Goal: Task Accomplishment & Management: Manage account settings

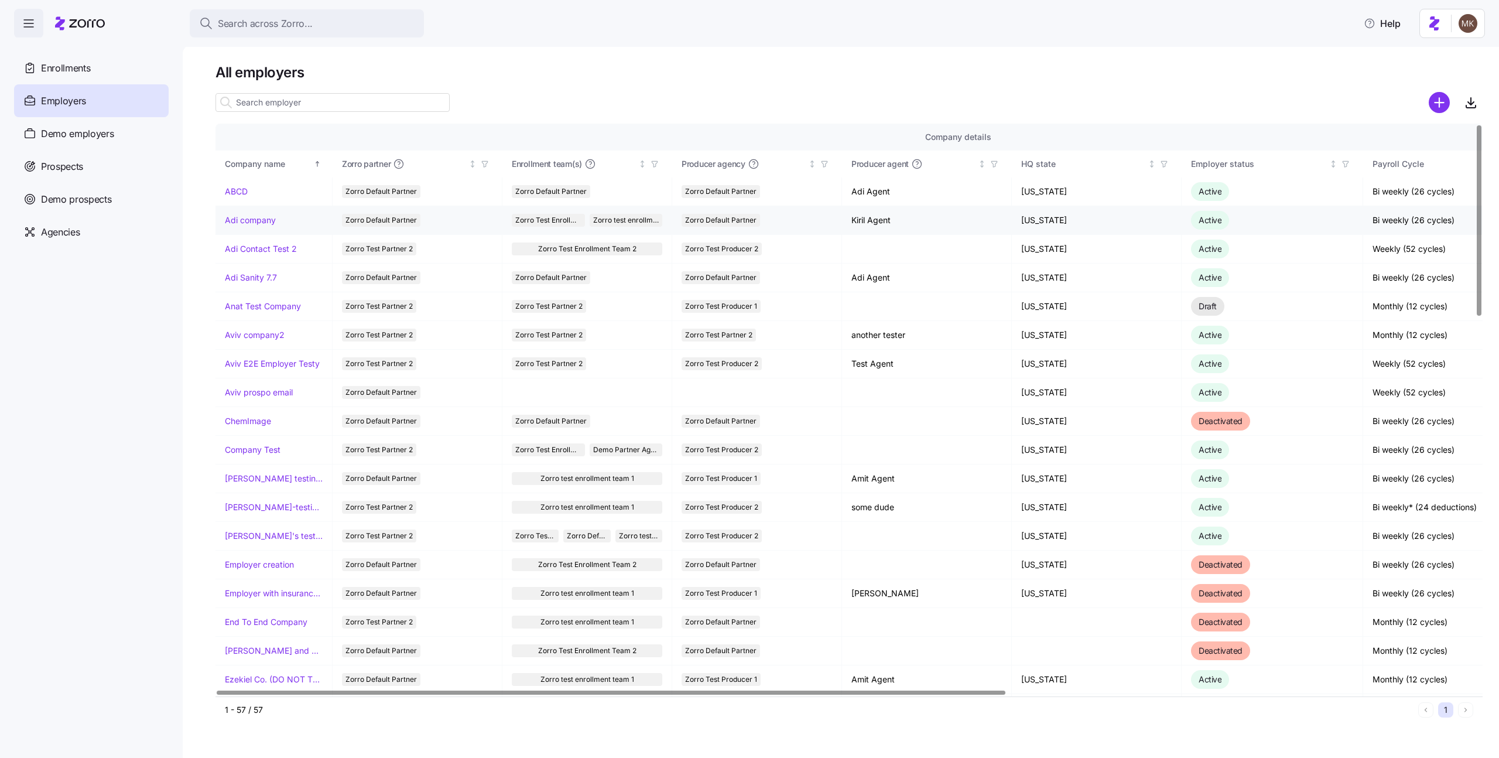
click at [258, 223] on link "Adi company" at bounding box center [250, 220] width 51 height 12
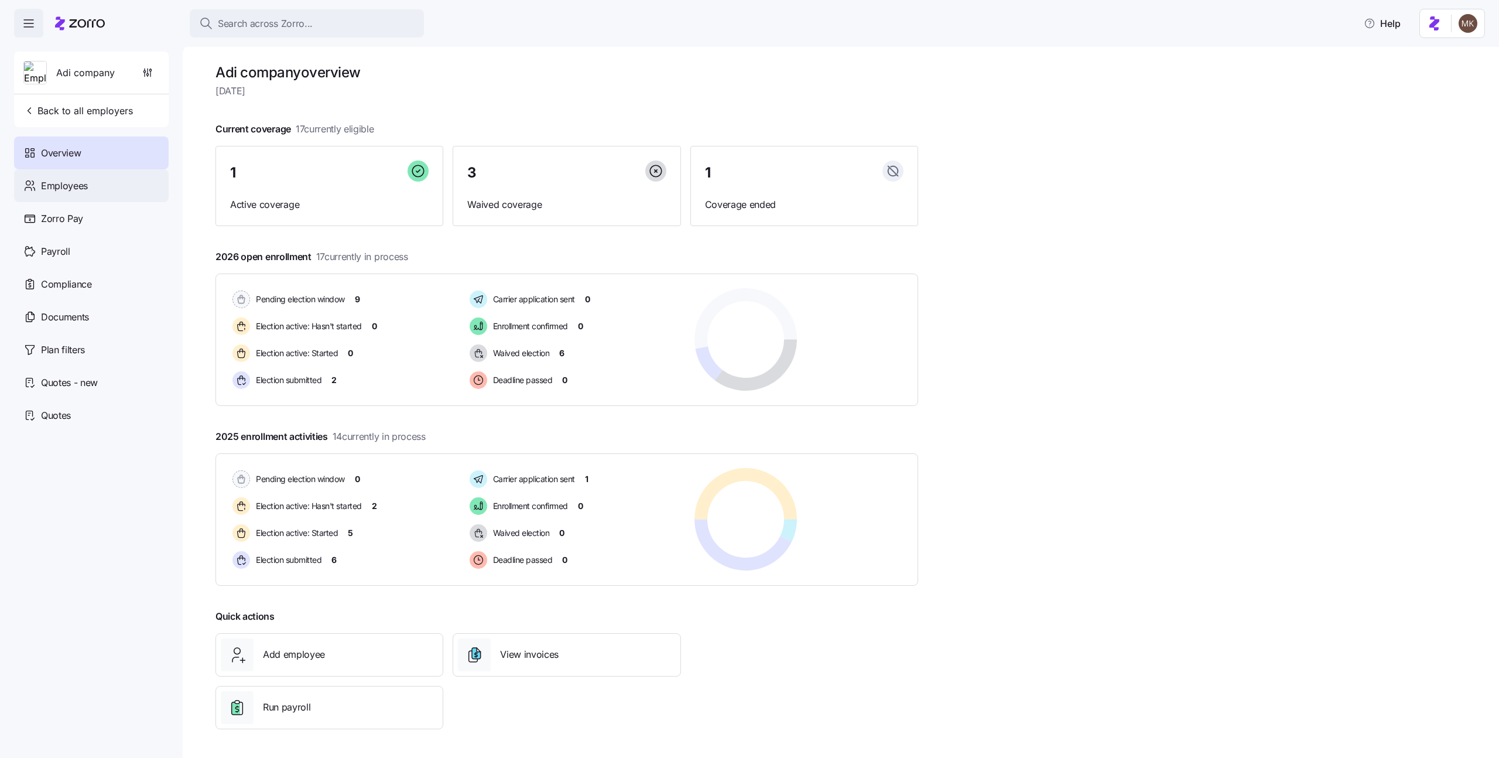
click at [83, 175] on div "Employees" at bounding box center [91, 185] width 155 height 33
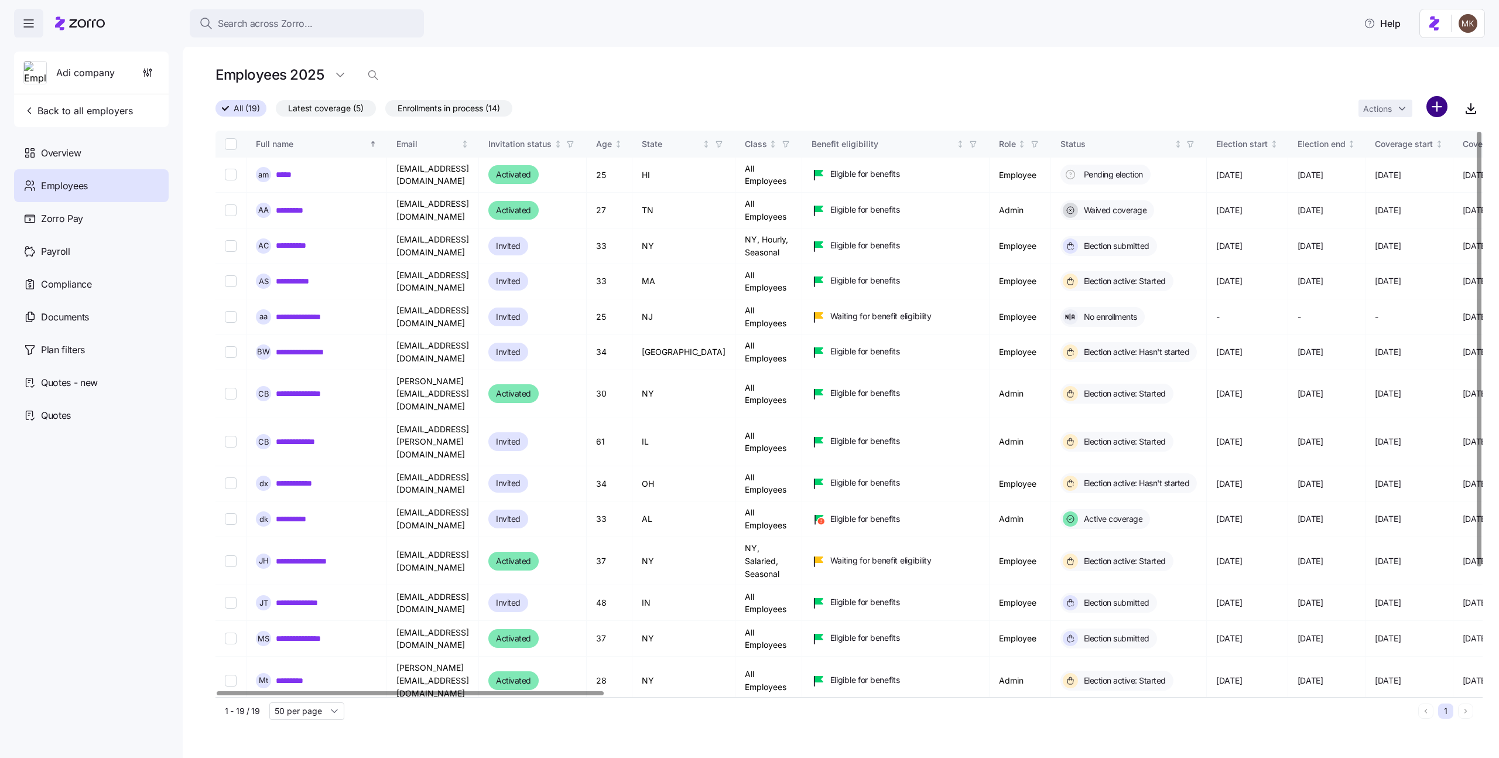
click at [1433, 112] on html "Search across Zorro... Help Adi company Back to all employers Overview Employee…" at bounding box center [749, 375] width 1499 height 751
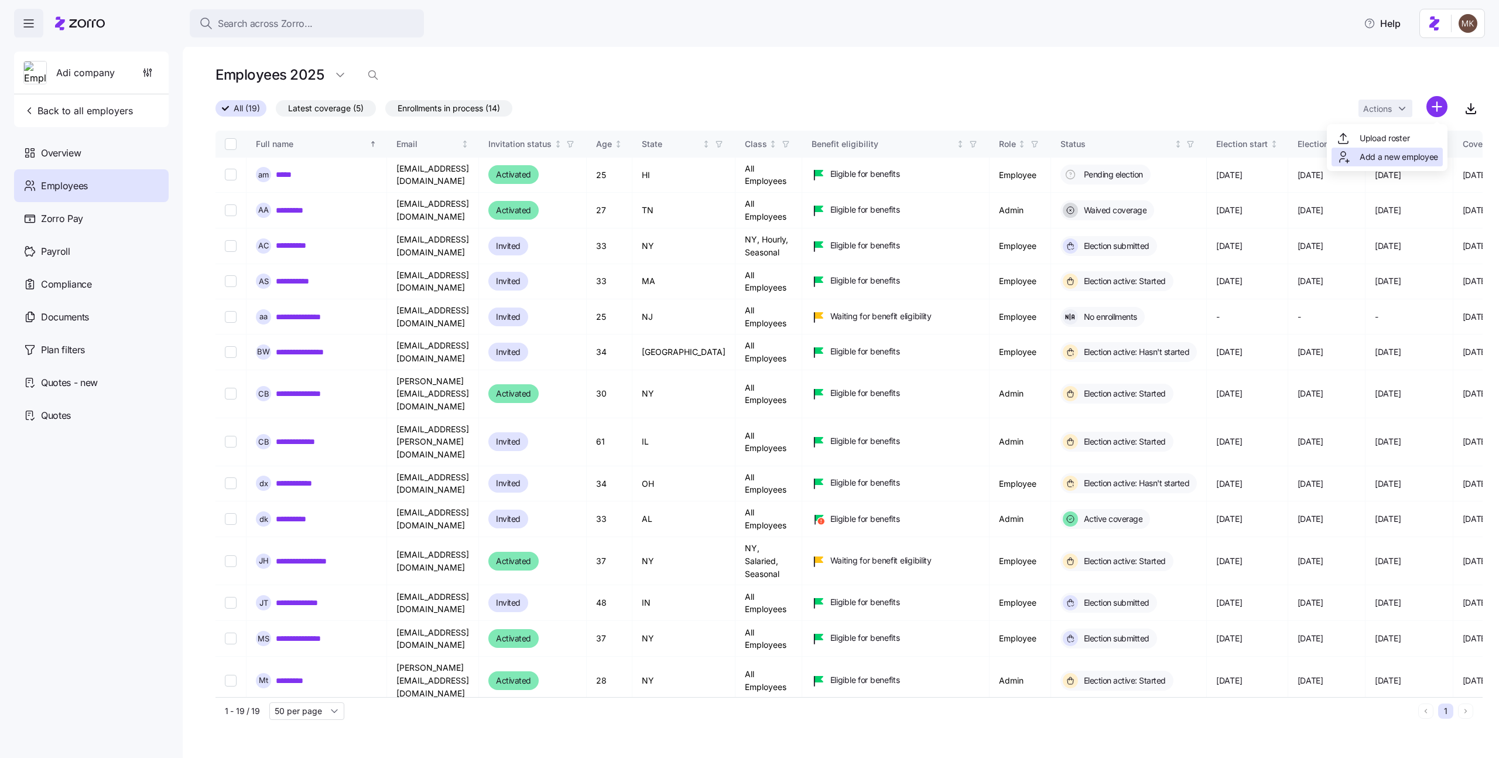
click at [1411, 157] on span "Add a new employee" at bounding box center [1399, 157] width 78 height 12
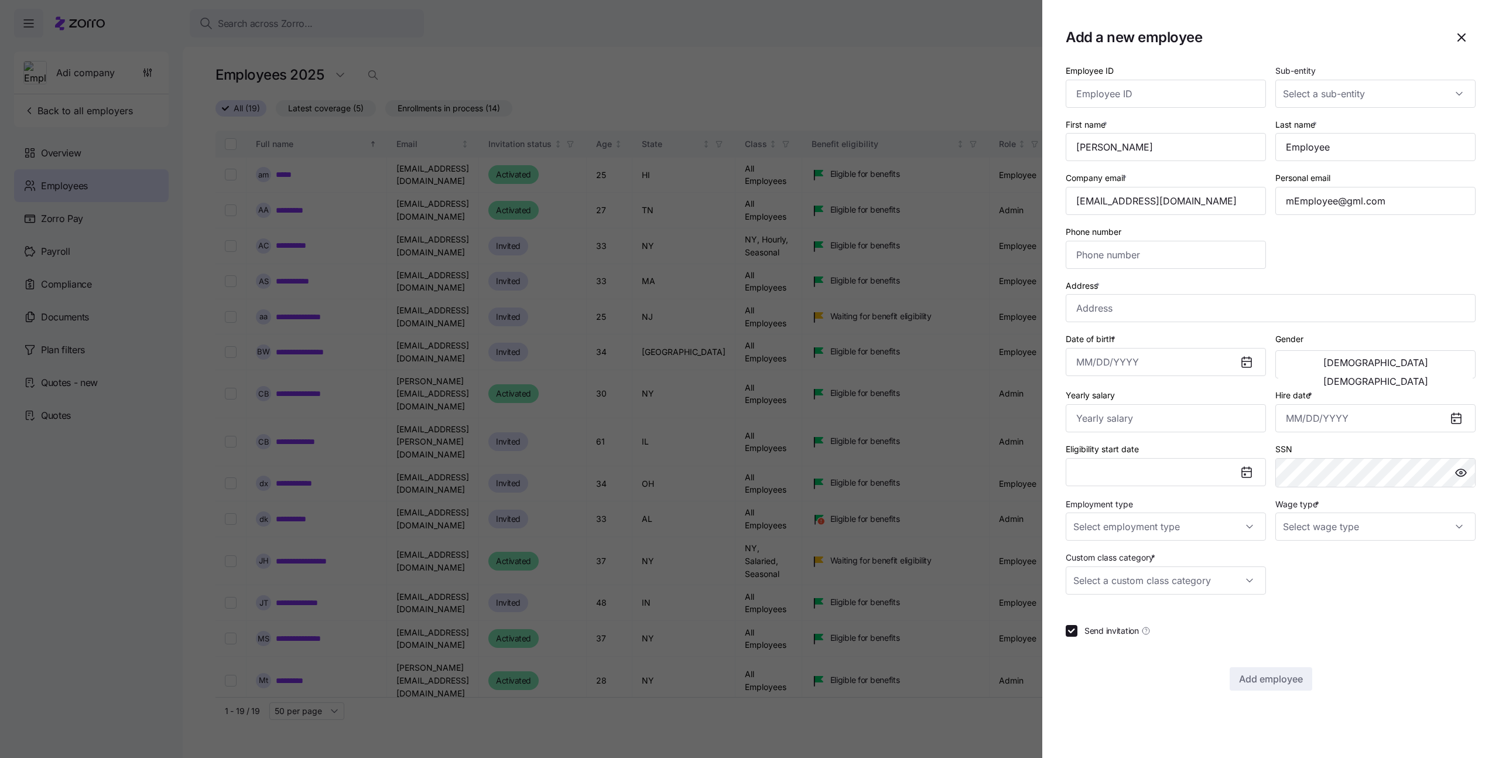
type input "[PHONE_NUMBER]"
type input "$656,665"
type input "Full Time"
type input "Salary"
checkbox input "false"
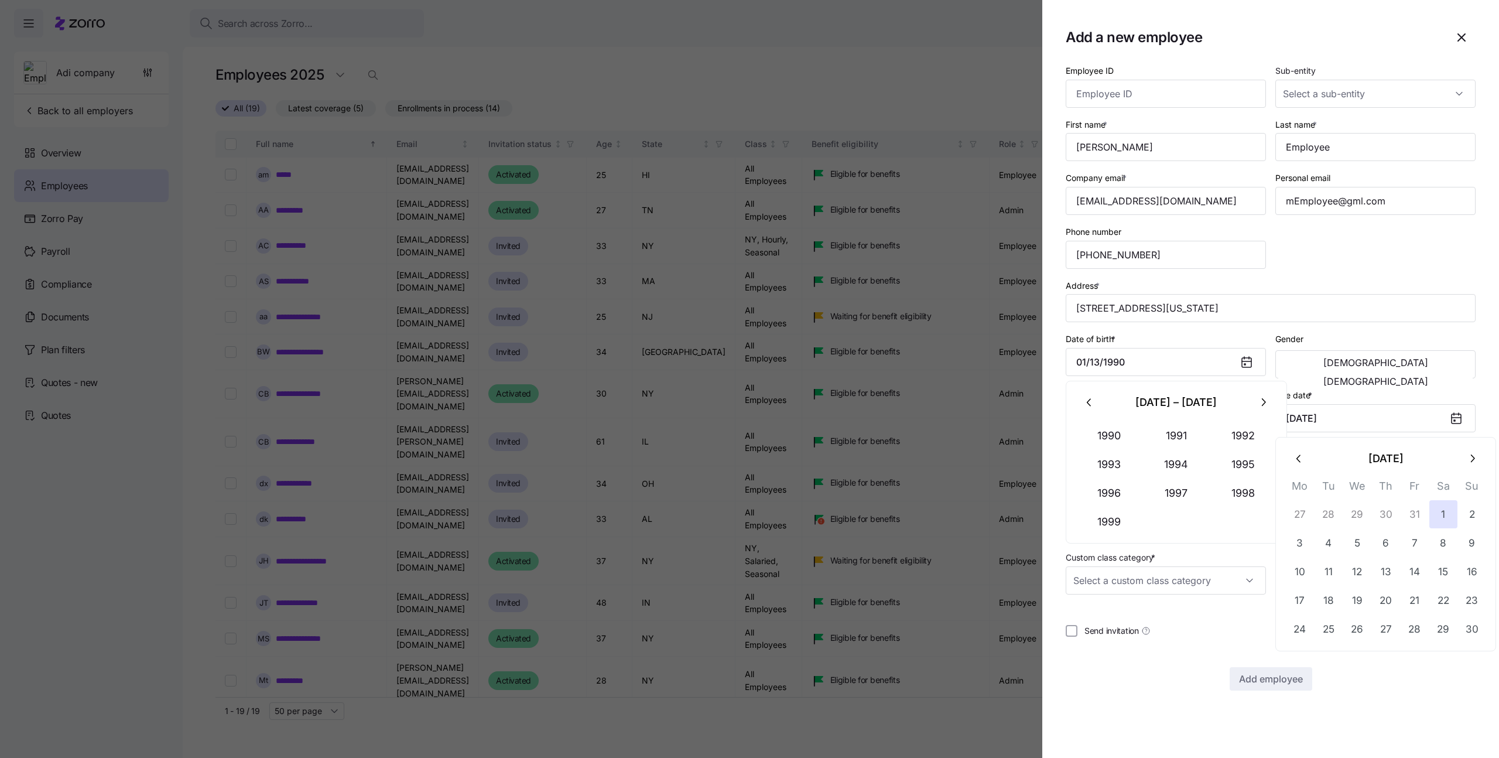
click at [1455, 709] on section "Add a new employee Employee ID Sub-entity First name * Last name * Company emai…" at bounding box center [1270, 379] width 457 height 758
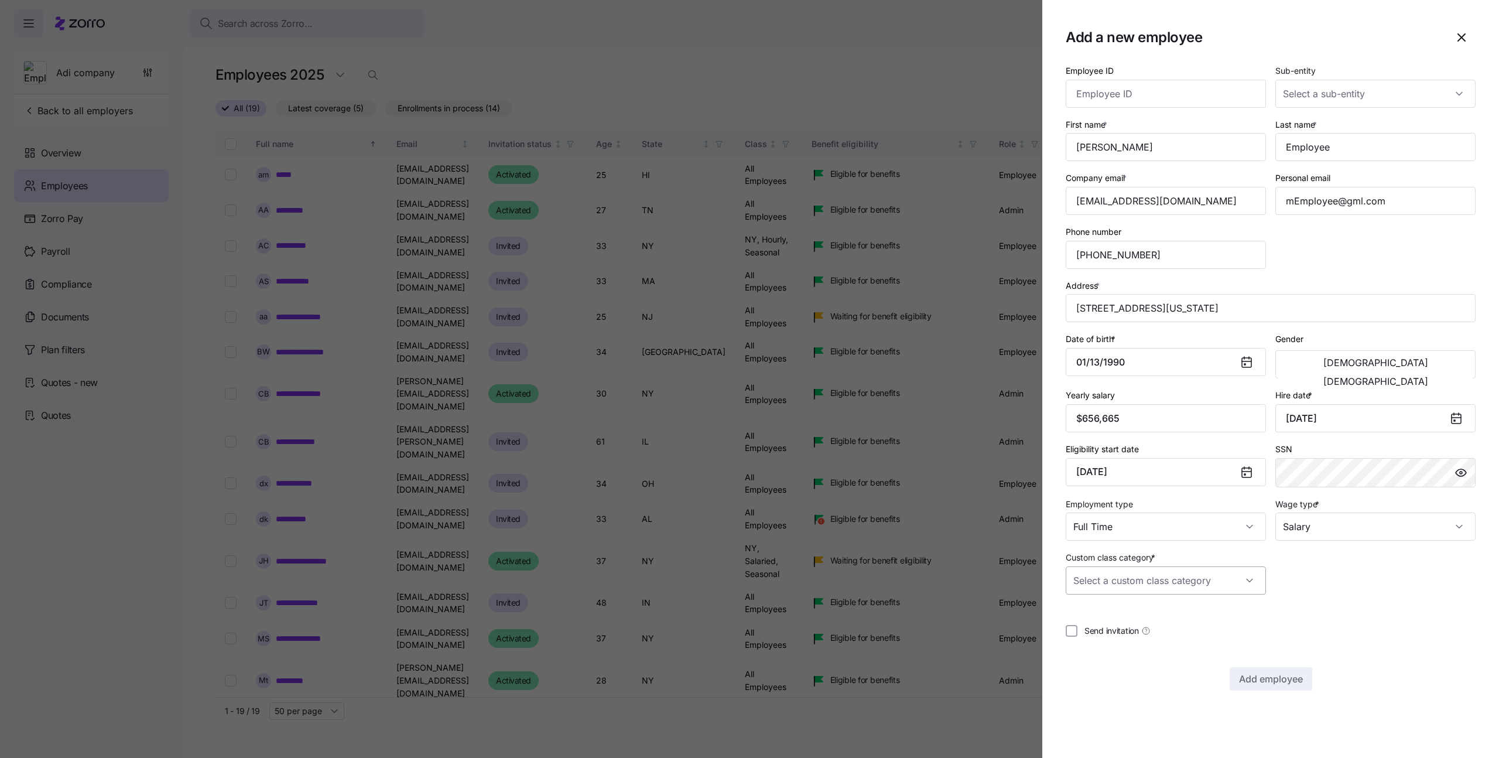
click at [1220, 570] on input "Custom class category *" at bounding box center [1166, 580] width 200 height 28
click at [1186, 615] on div "Seasonal" at bounding box center [1165, 616] width 191 height 25
type input "Seasonal"
drag, startPoint x: 1297, startPoint y: 314, endPoint x: 1052, endPoint y: 322, distance: 245.5
click at [1052, 322] on section "Add a new employee Employee ID Sub-entity First name * Last name * Company emai…" at bounding box center [1270, 379] width 457 height 758
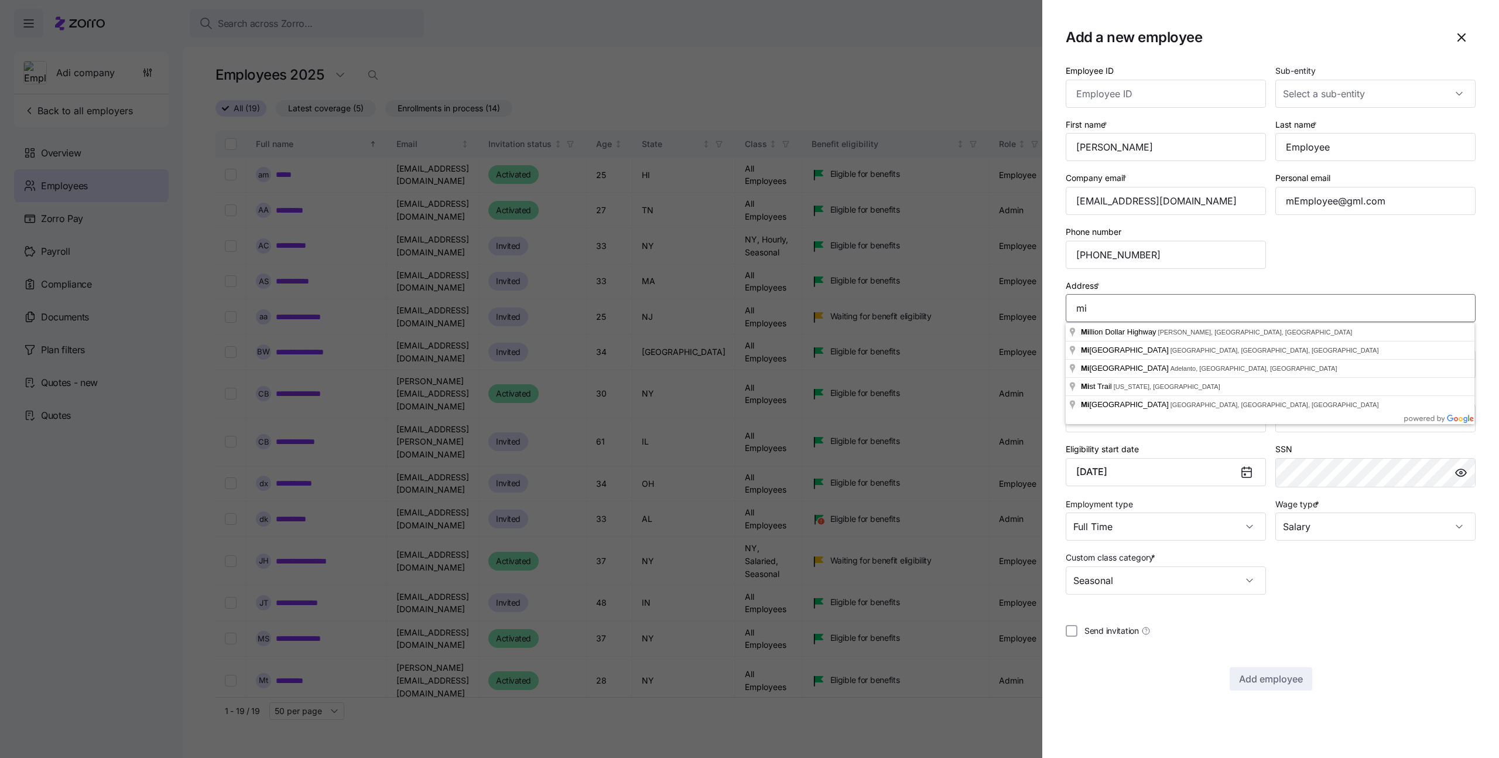
type input "m"
type input "OH-4, Bucyrus, [GEOGRAPHIC_DATA], [GEOGRAPHIC_DATA]"
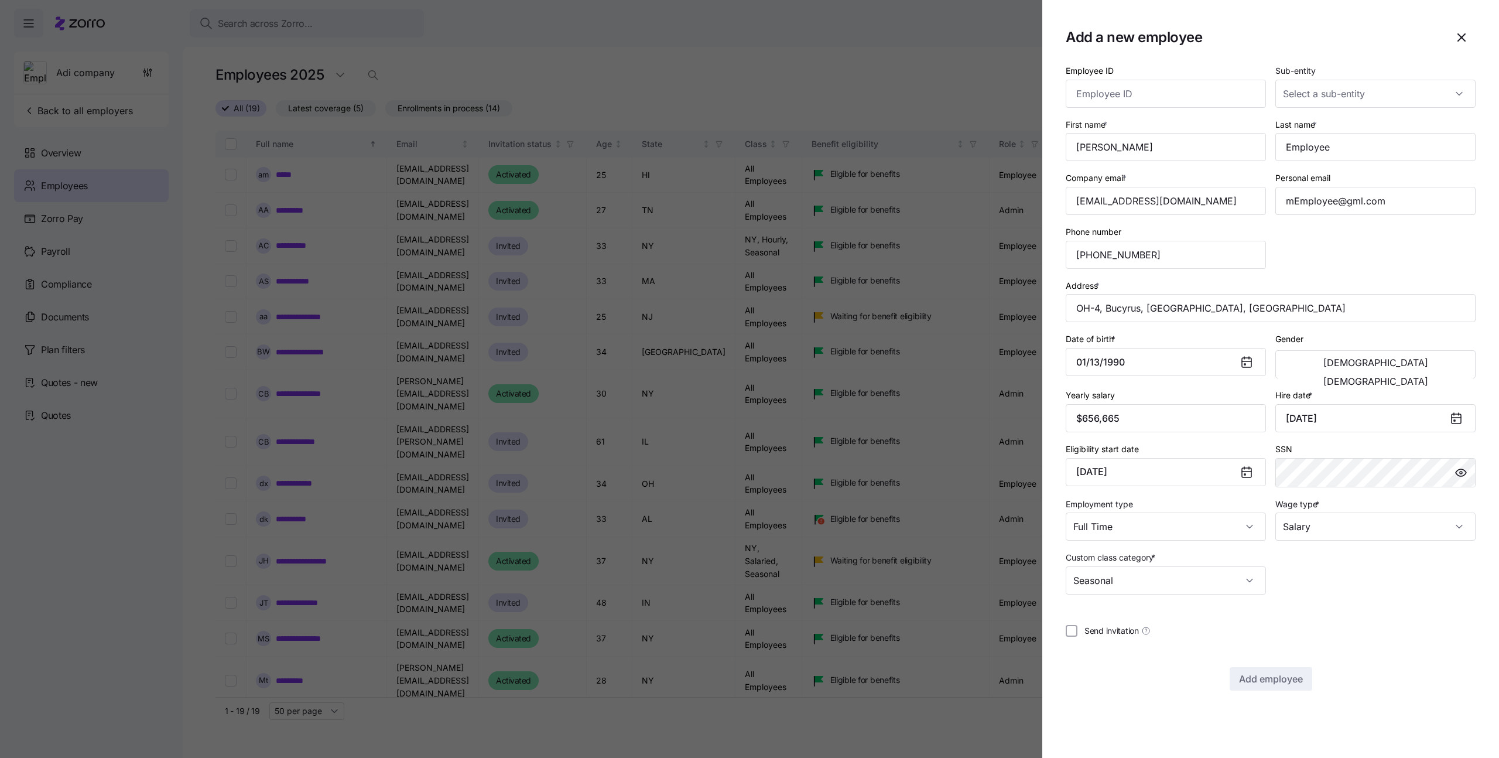
click at [1244, 284] on div "Address * [GEOGRAPHIC_DATA]-[GEOGRAPHIC_DATA], [GEOGRAPHIC_DATA]" at bounding box center [1271, 300] width 410 height 45
drag, startPoint x: 1300, startPoint y: 248, endPoint x: 1429, endPoint y: 247, distance: 129.4
click at [1429, 247] on div "Employee ID Sub-entity First name * Last name * Company email * Personal email …" at bounding box center [1270, 329] width 419 height 540
click at [1348, 151] on input "Last name *" at bounding box center [1375, 147] width 200 height 28
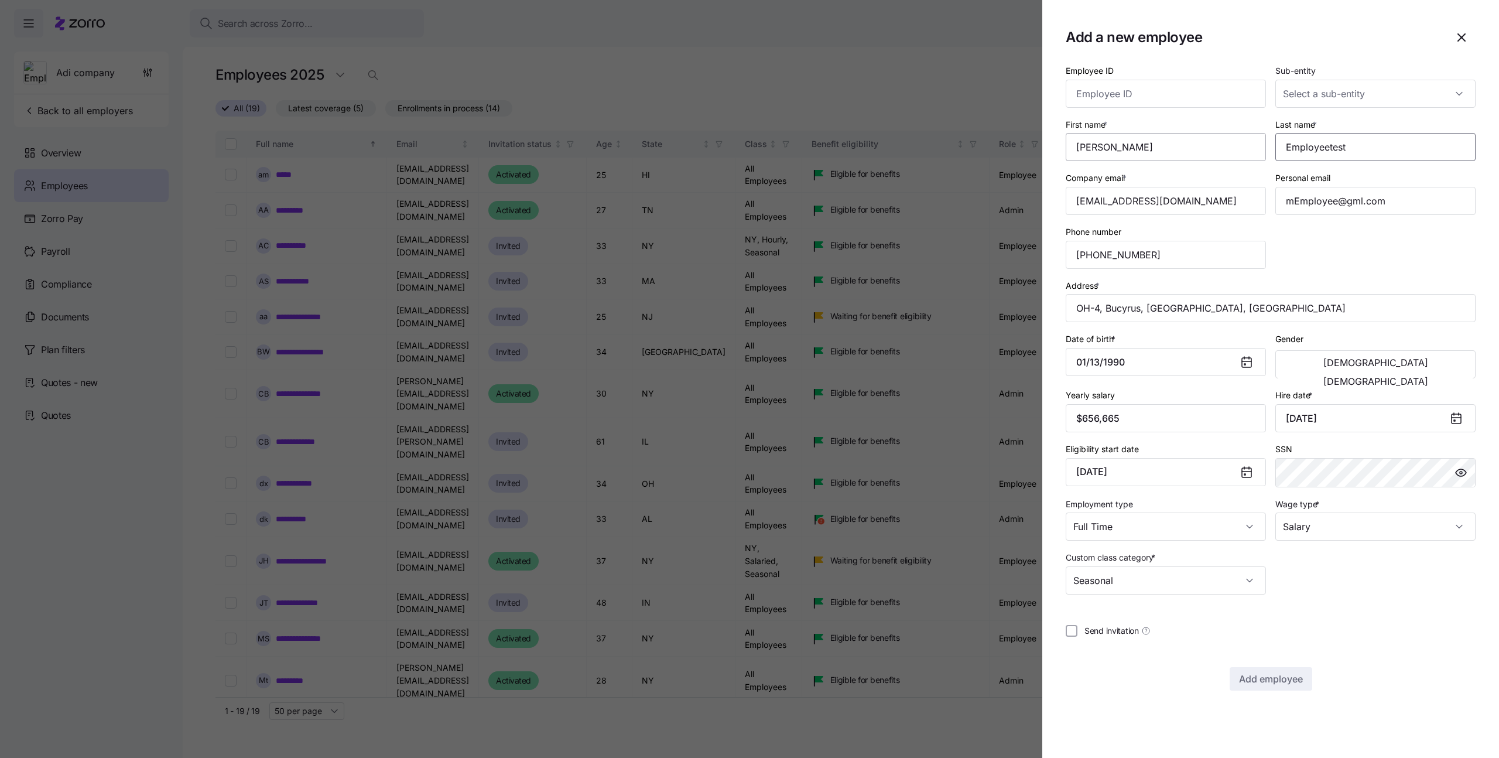
type input "Employeetest"
click at [1165, 152] on input "First name *" at bounding box center [1166, 147] width 200 height 28
type input "Michalitest"
click at [1234, 206] on input "Company email *" at bounding box center [1166, 201] width 200 height 28
click at [1123, 203] on input "Company email *" at bounding box center [1166, 201] width 200 height 28
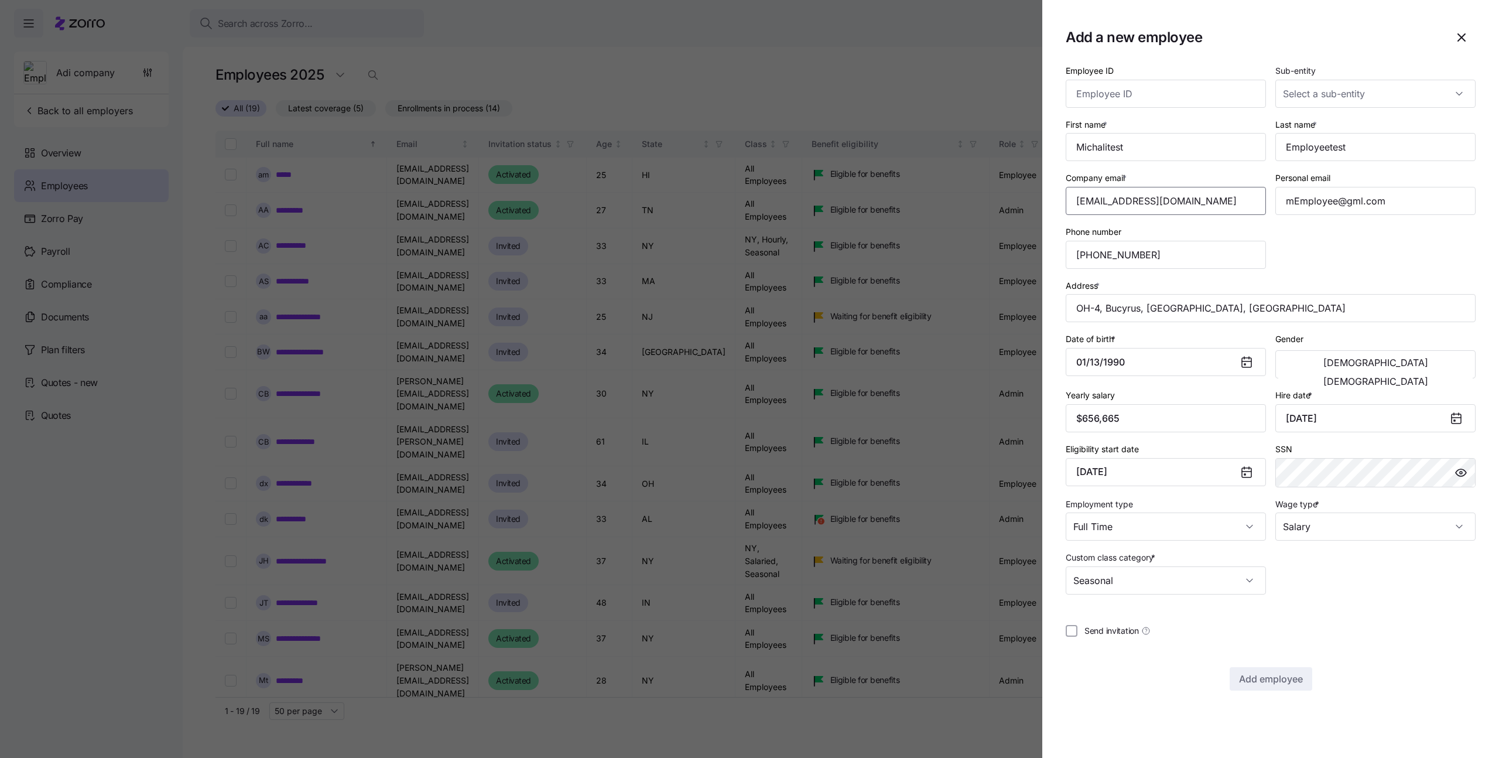
click at [1128, 203] on input "Company email *" at bounding box center [1166, 201] width 200 height 28
type input "[EMAIL_ADDRESS][DOMAIN_NAME]"
click at [1344, 621] on div "Employee ID Sub-entity First name * Michalitest Last name * Employeetest Compan…" at bounding box center [1271, 376] width 410 height 627
click at [1295, 681] on span "Add employee" at bounding box center [1271, 679] width 64 height 14
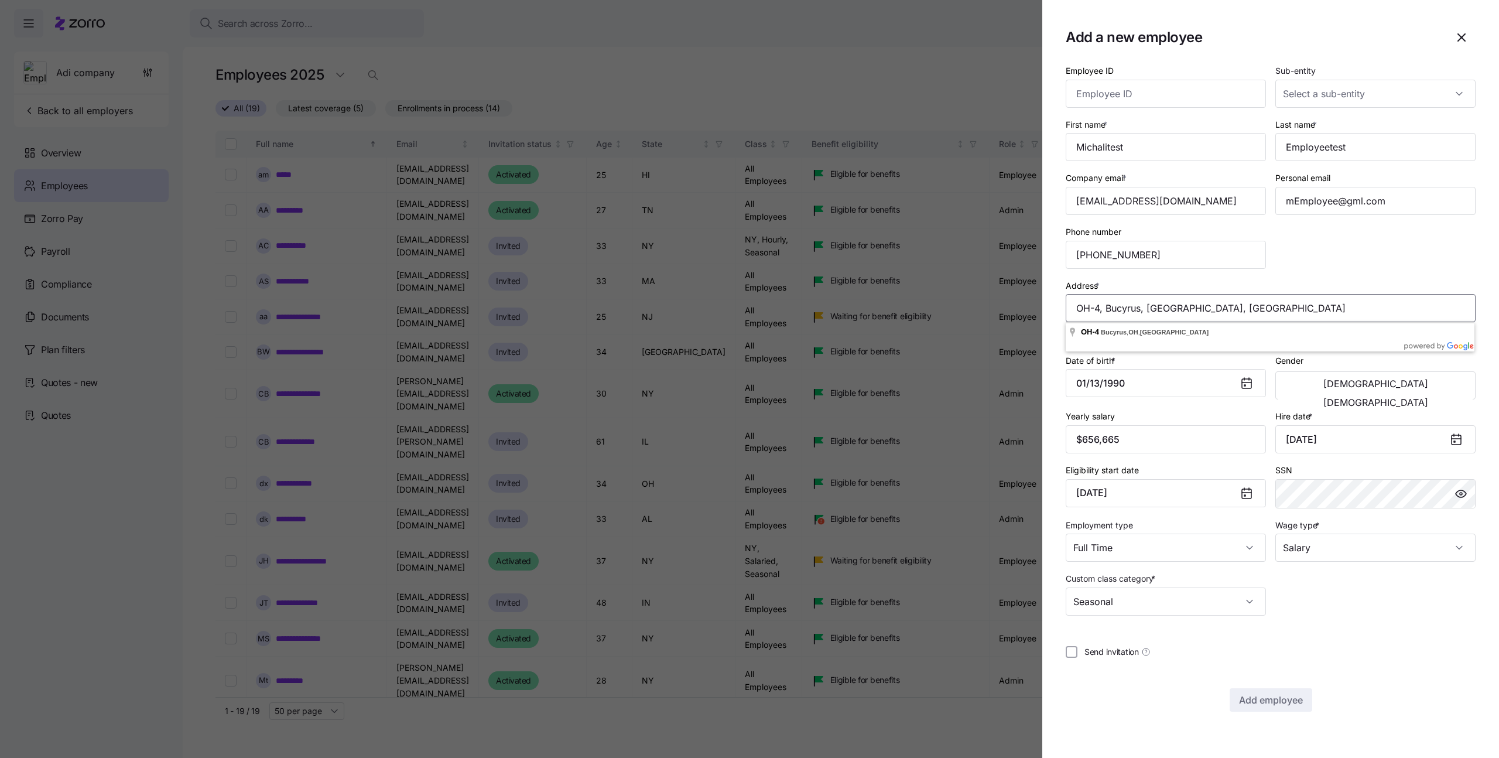
drag, startPoint x: 1232, startPoint y: 312, endPoint x: 1056, endPoint y: 306, distance: 175.8
click at [1056, 306] on section "Add a new employee Employee ID Sub-entity First name * [PERSON_NAME] Last name …" at bounding box center [1270, 379] width 457 height 758
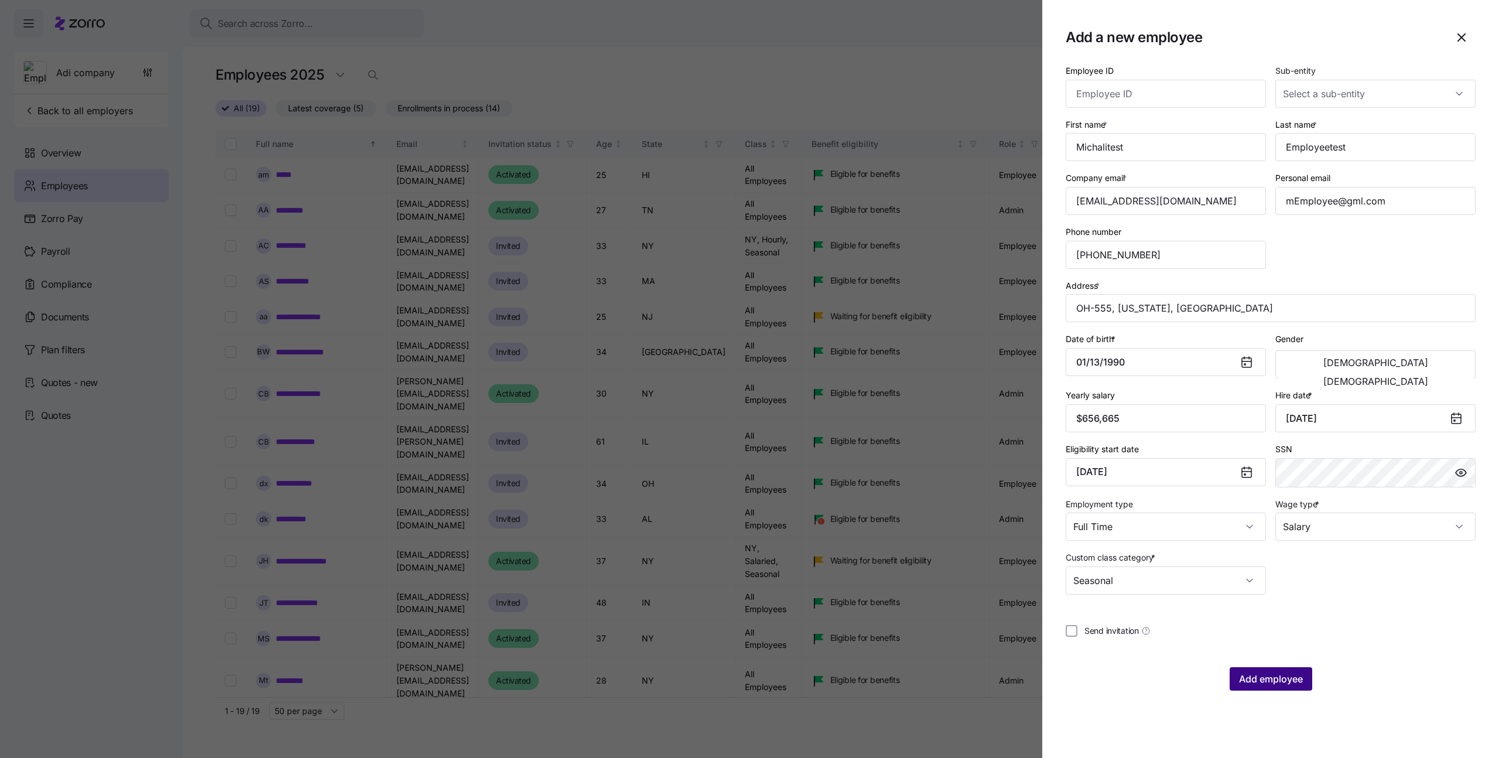
click at [1262, 676] on span "Add employee" at bounding box center [1271, 679] width 64 height 14
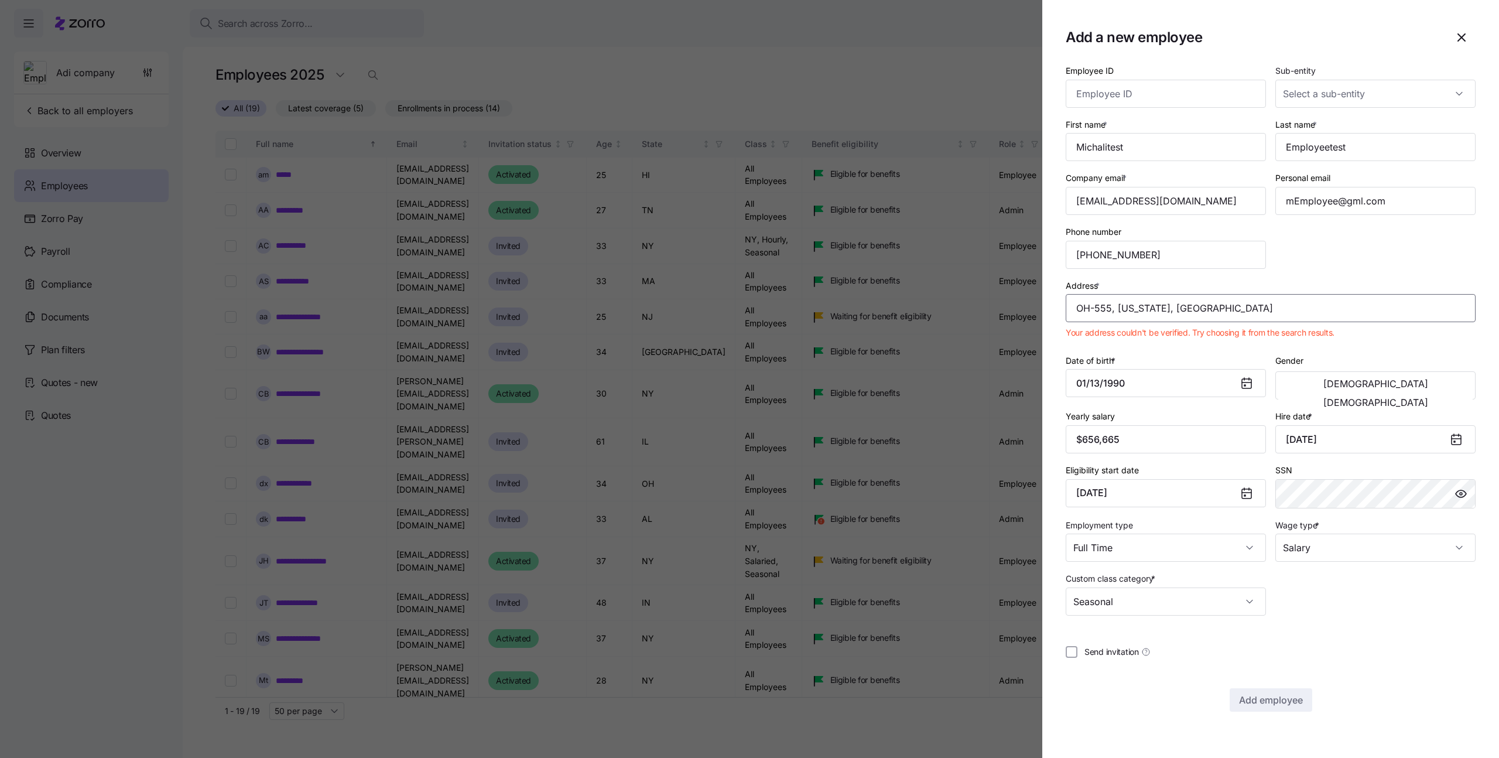
click at [1195, 315] on input "OH-555, [US_STATE], [GEOGRAPHIC_DATA]" at bounding box center [1271, 308] width 410 height 28
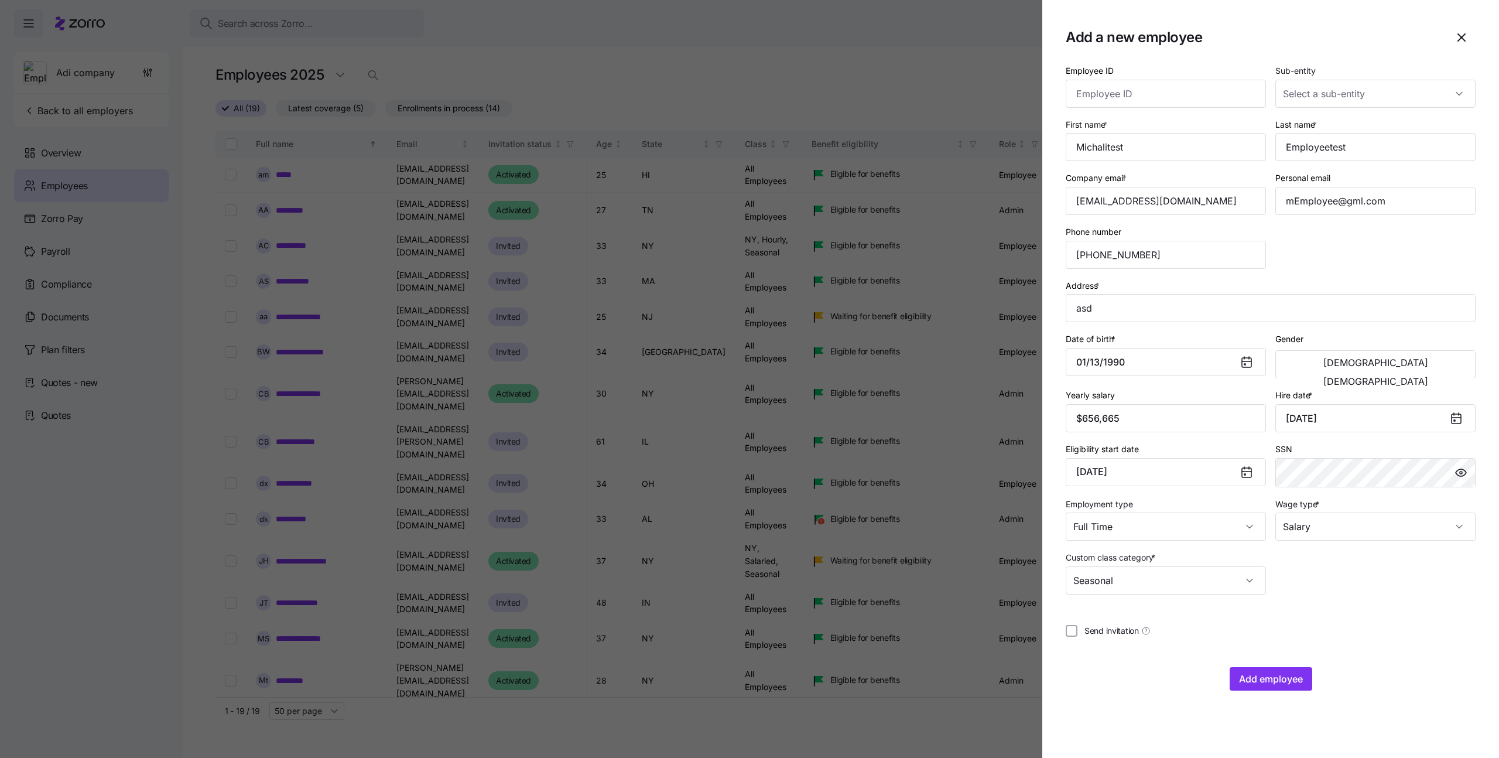
type input "Asdee Ln, [GEOGRAPHIC_DATA], [GEOGRAPHIC_DATA]"
click at [1261, 675] on span "Add employee" at bounding box center [1271, 679] width 64 height 14
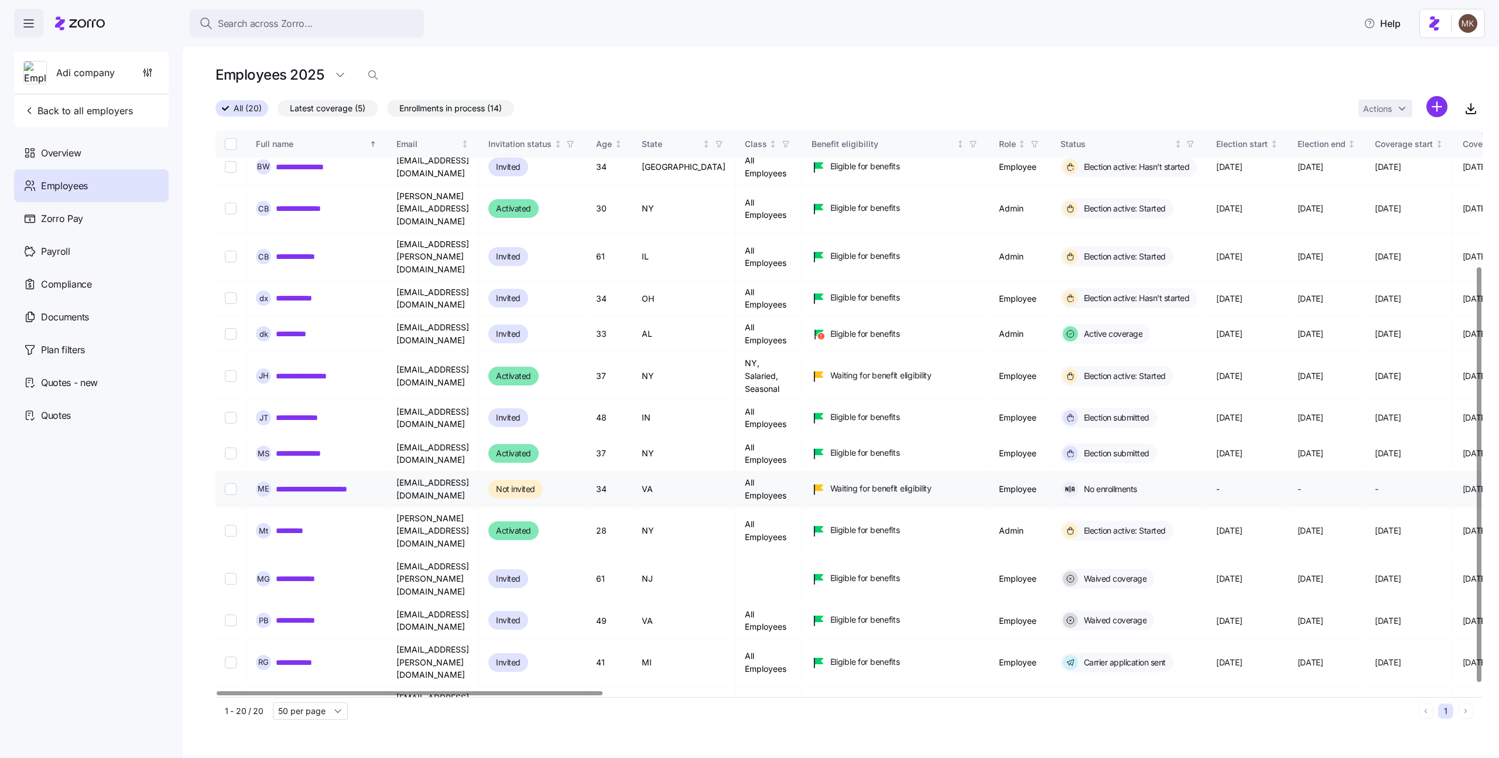
scroll to position [194, 0]
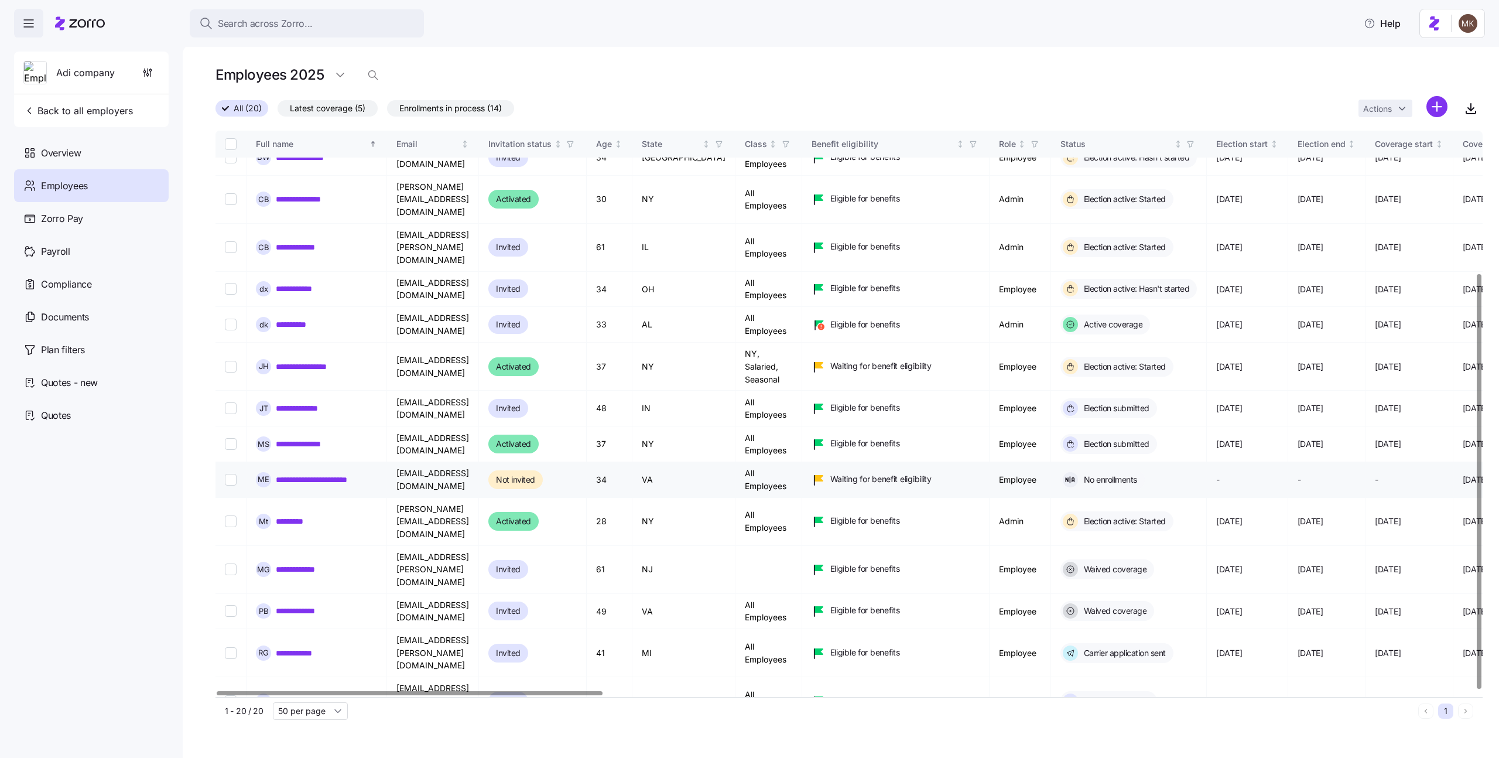
click at [238, 462] on td at bounding box center [230, 479] width 31 height 35
click at [232, 474] on input "Select record 14" at bounding box center [231, 480] width 12 height 12
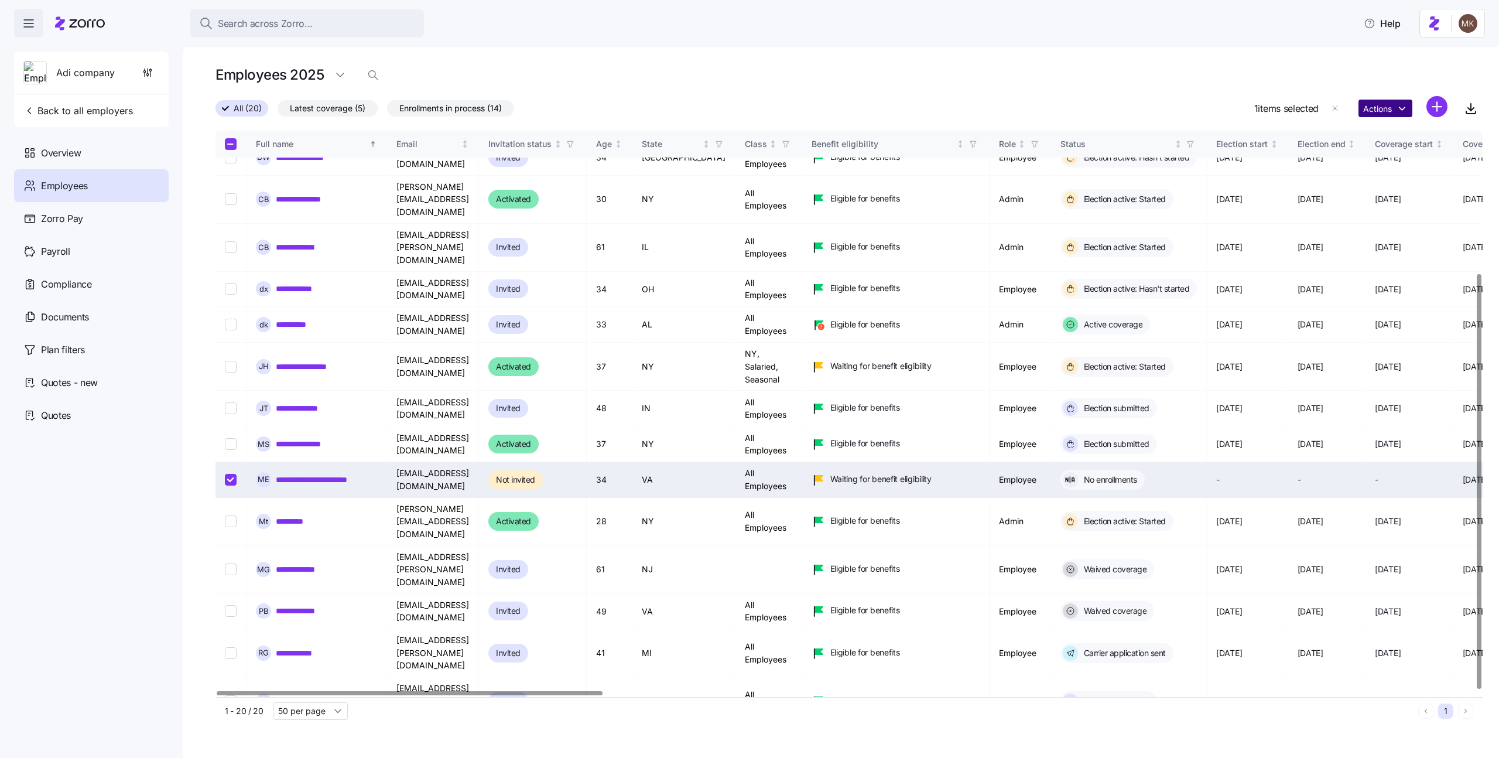
click at [1390, 108] on html "Search across Zorro... Help Adi company Back to all employers Overview Employee…" at bounding box center [749, 375] width 1499 height 751
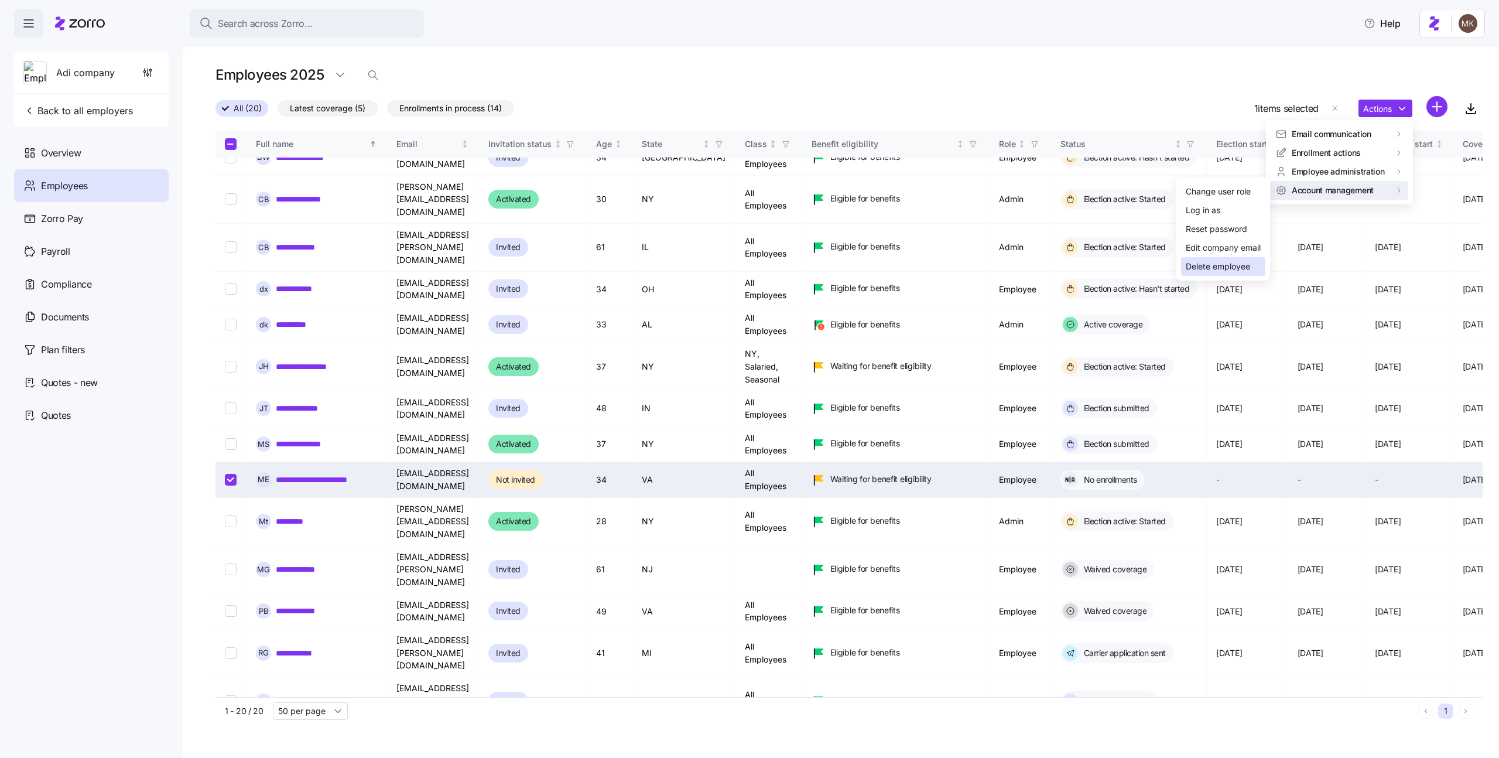
click at [1250, 263] on div "Delete employee" at bounding box center [1218, 266] width 64 height 13
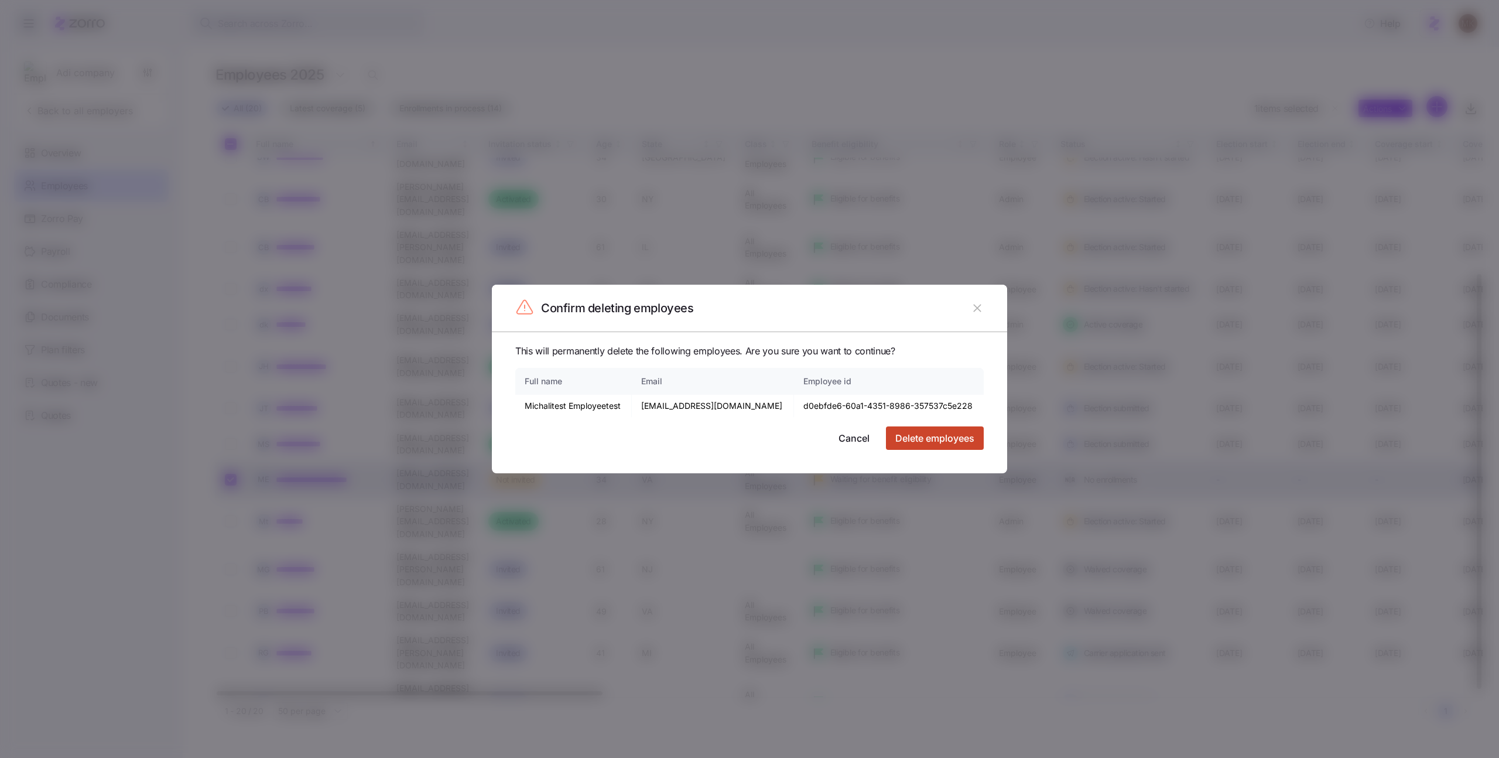
click at [953, 434] on span "Delete employees" at bounding box center [934, 438] width 79 height 14
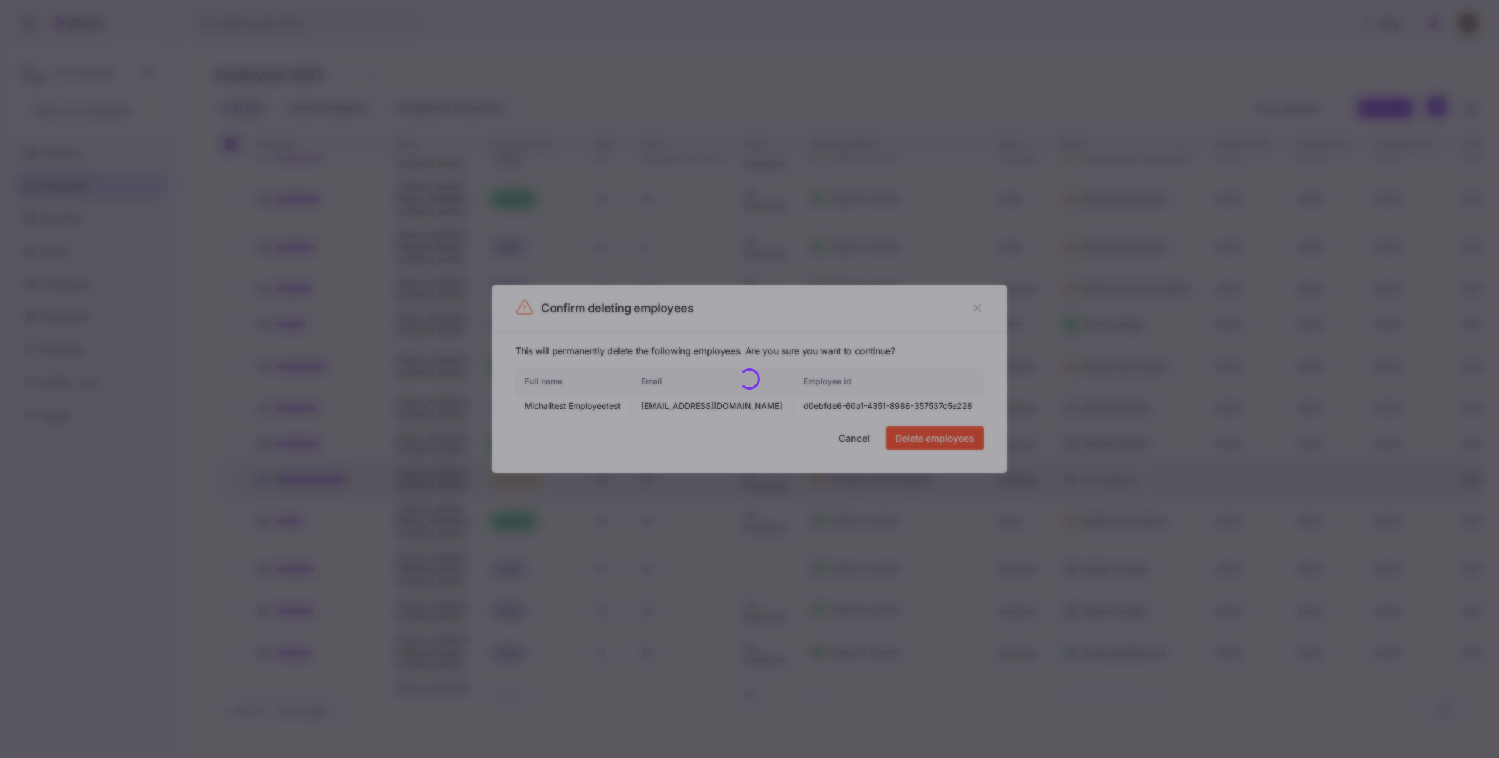
checkbox input "false"
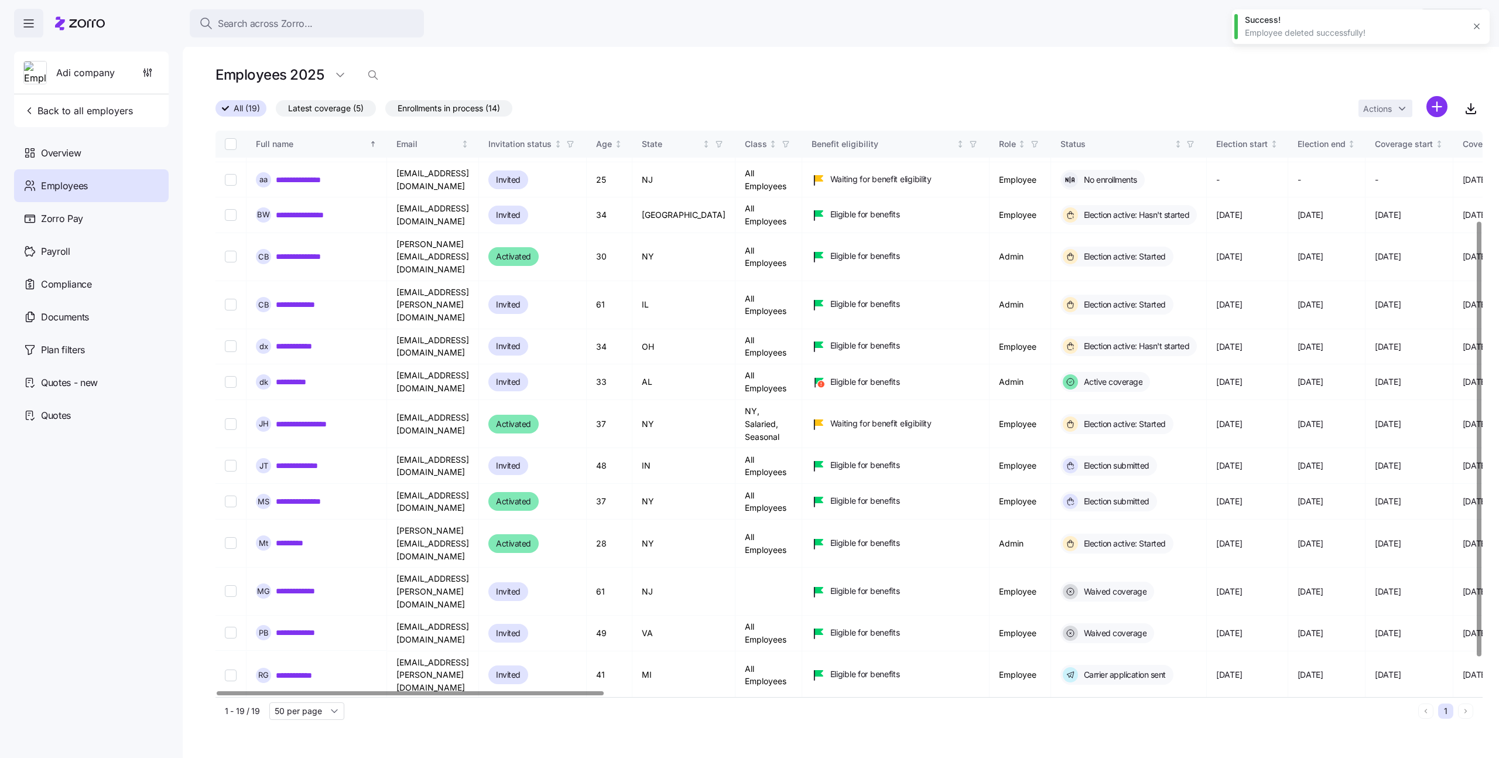
scroll to position [84, 0]
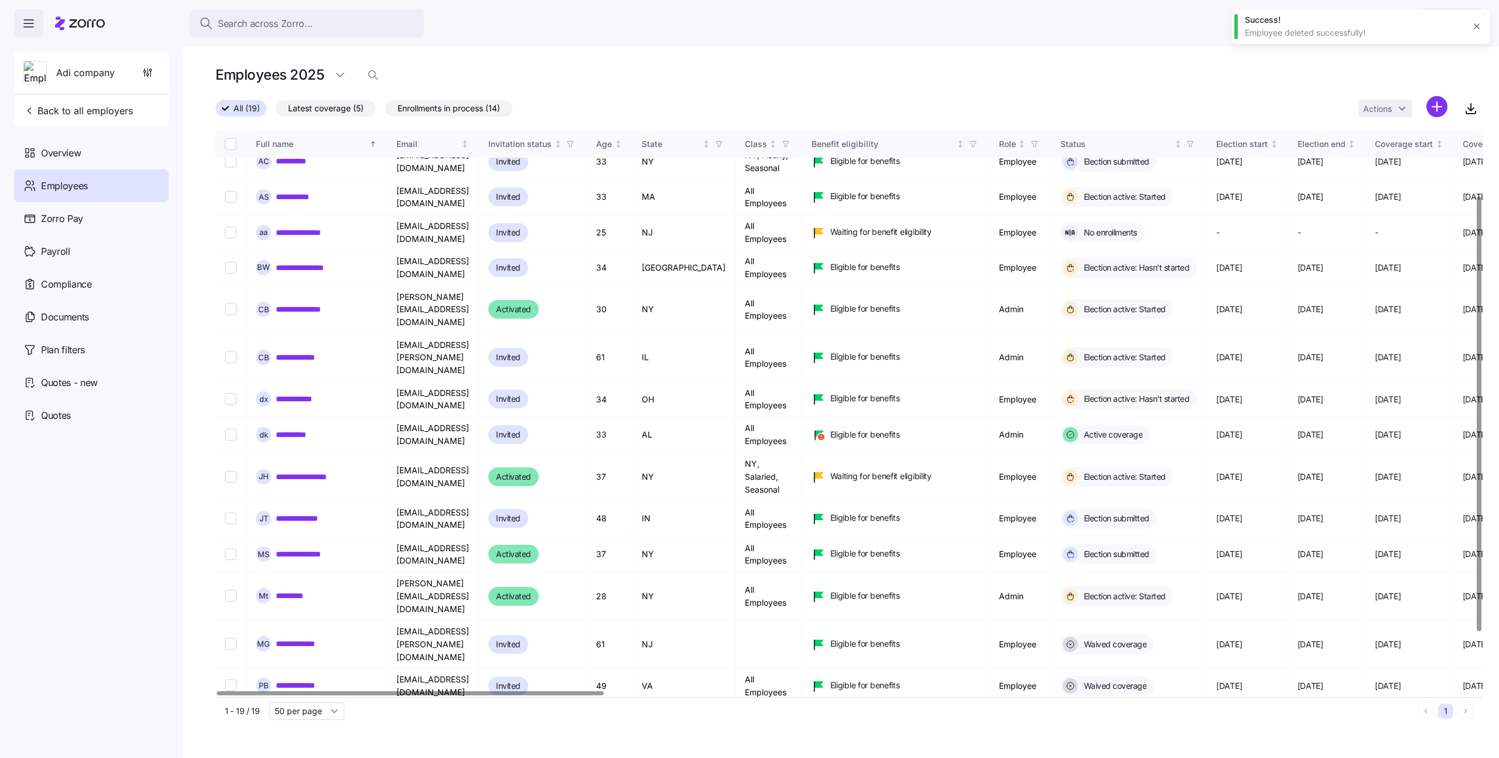
click at [1438, 107] on html "Search across Zorro... Help Adi company Back to all employers Overview Employee…" at bounding box center [749, 375] width 1499 height 751
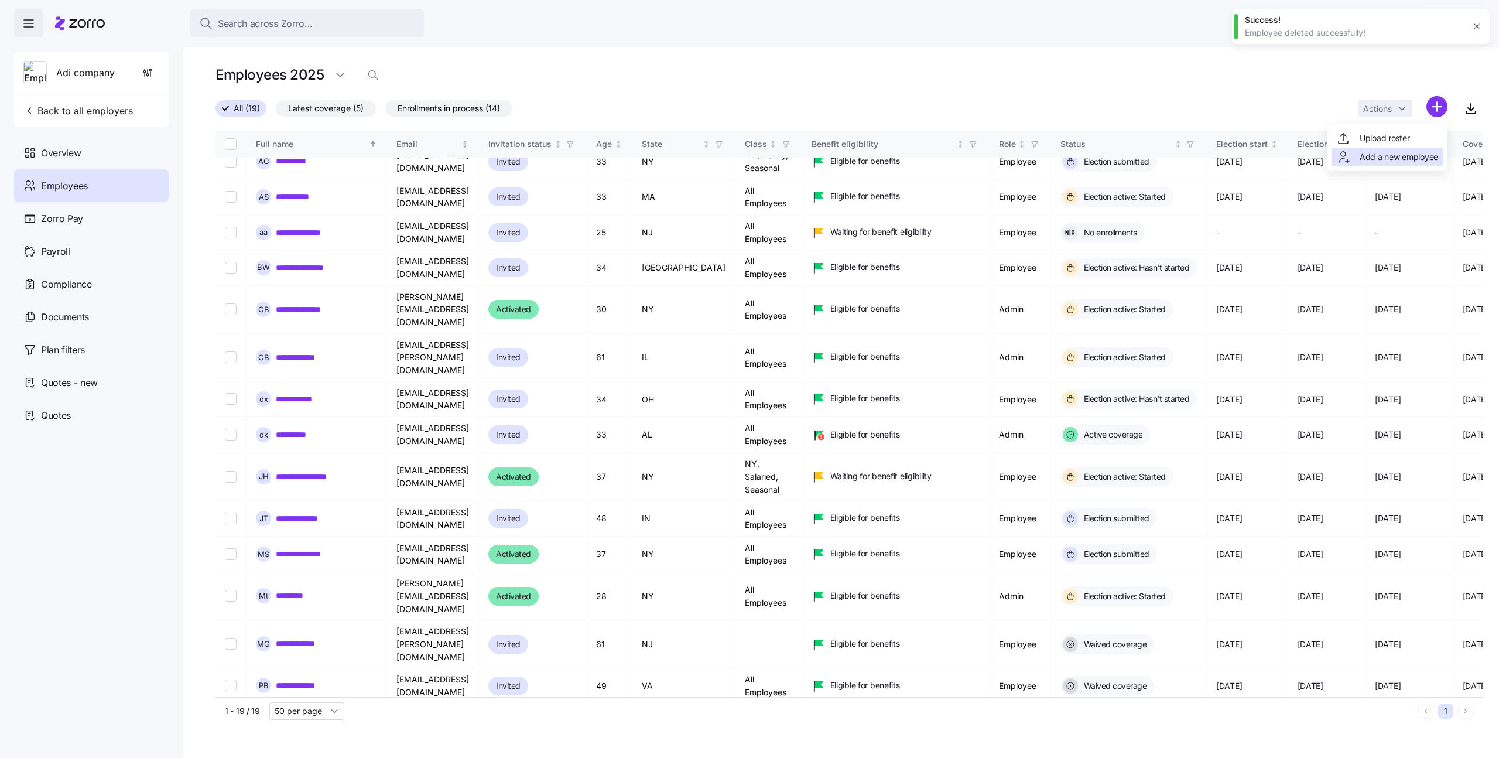
click at [1405, 152] on span "Add a new employee" at bounding box center [1399, 157] width 78 height 12
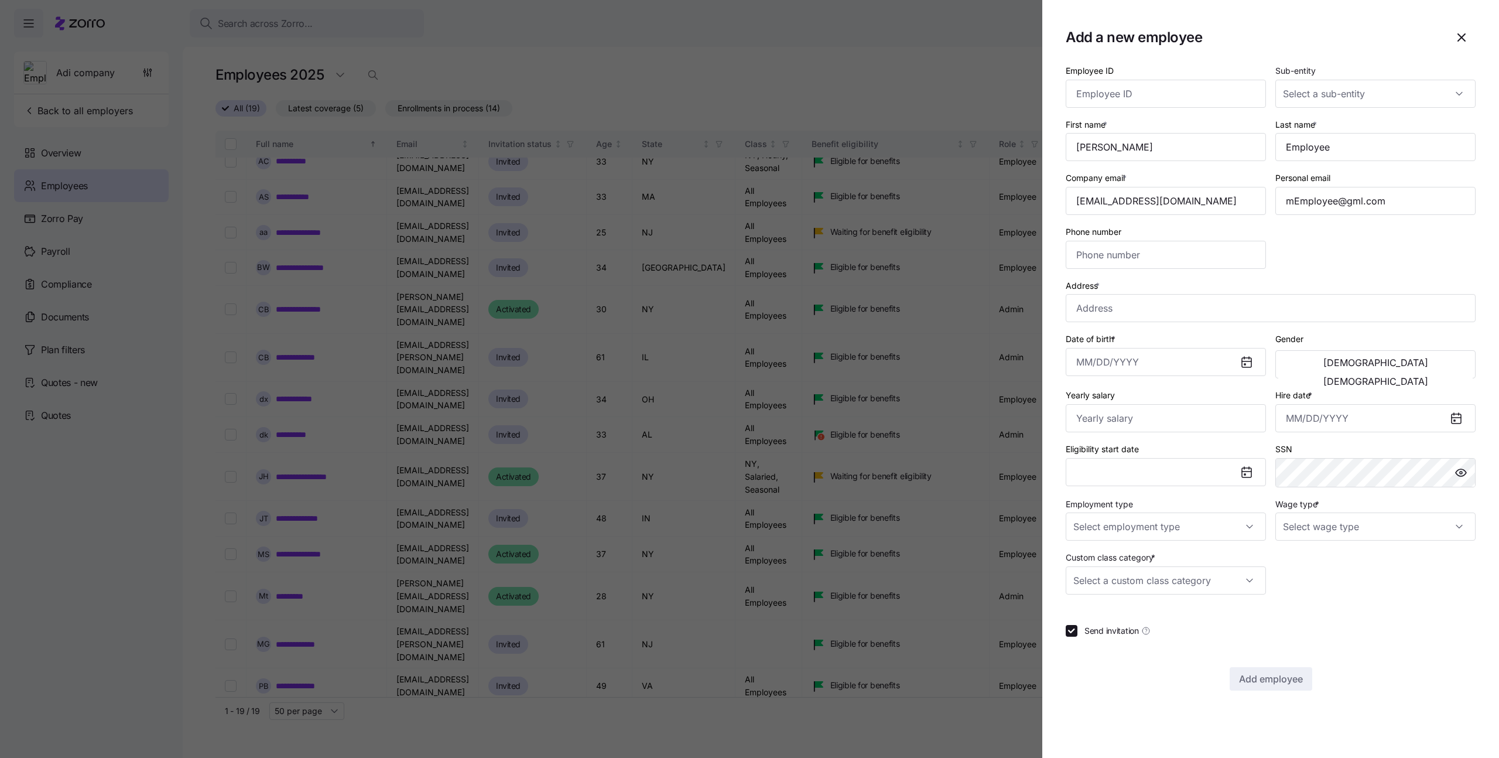
type input "[PHONE_NUMBER]"
type input "$656,665"
type input "Full Time"
type input "Salary"
checkbox input "false"
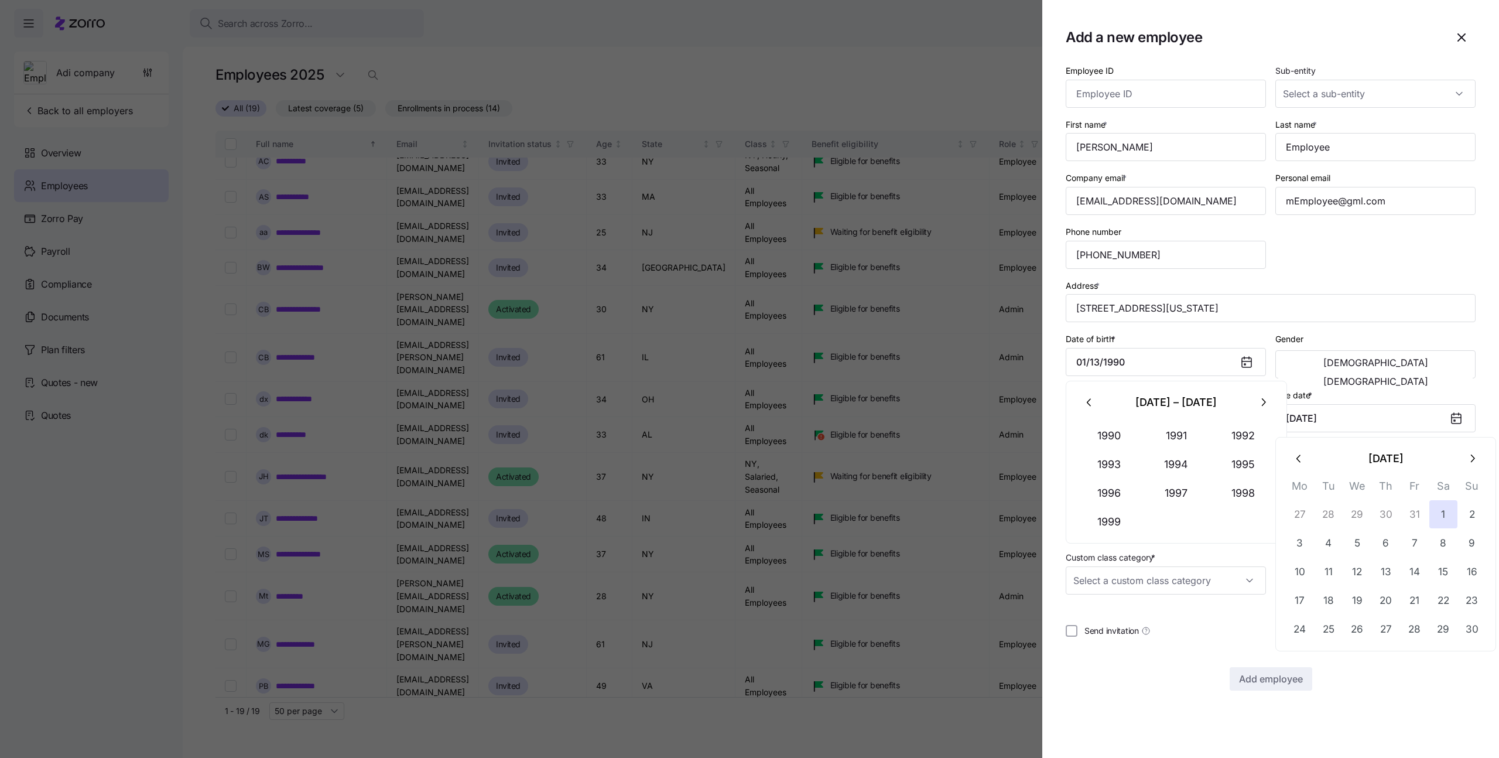
click at [1230, 625] on div "Send invitation" at bounding box center [1271, 631] width 410 height 12
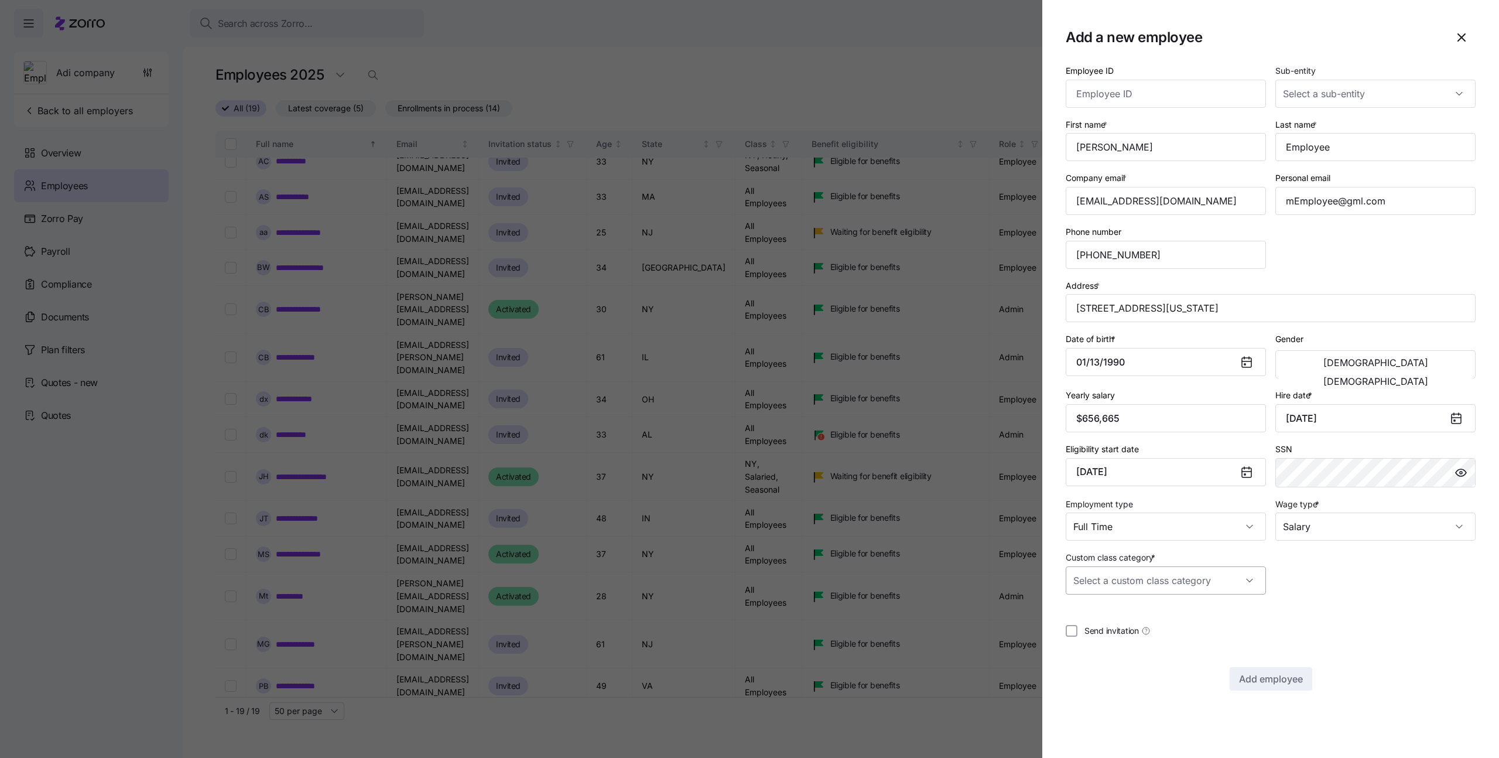
click at [1222, 578] on input "Custom class category *" at bounding box center [1166, 580] width 200 height 28
click at [1194, 620] on div "Seasonal" at bounding box center [1165, 616] width 191 height 25
type input "Seasonal"
click at [1259, 301] on input "Address *" at bounding box center [1271, 308] width 410 height 28
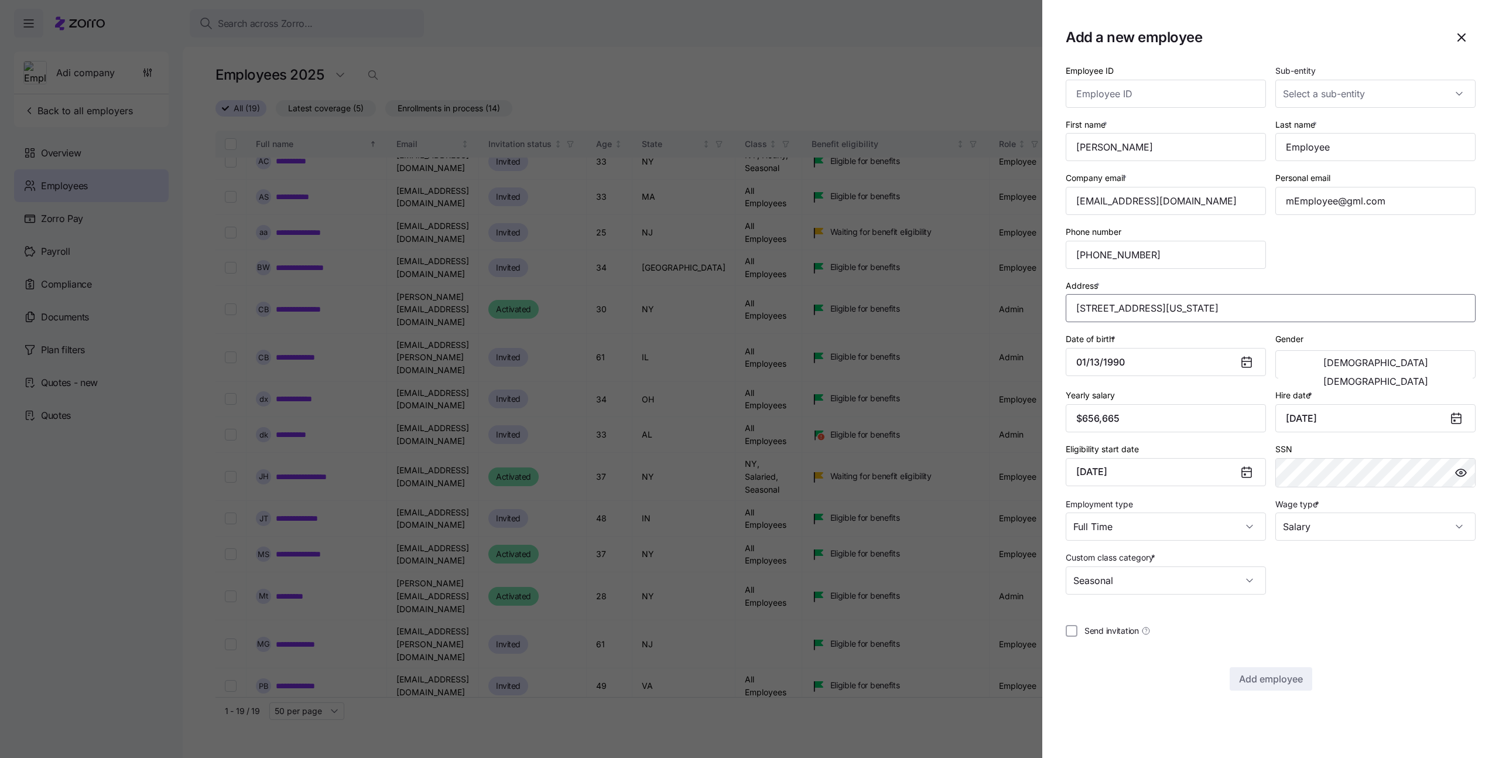
click at [1259, 301] on input "Address *" at bounding box center [1271, 308] width 410 height 28
type input "Asdee Ln, [GEOGRAPHIC_DATA], [GEOGRAPHIC_DATA]"
click at [1313, 284] on div "Address * [GEOGRAPHIC_DATA], [GEOGRAPHIC_DATA]" at bounding box center [1271, 300] width 410 height 45
click at [1357, 146] on input "Last name *" at bounding box center [1375, 147] width 200 height 28
type input "Employeesadds"
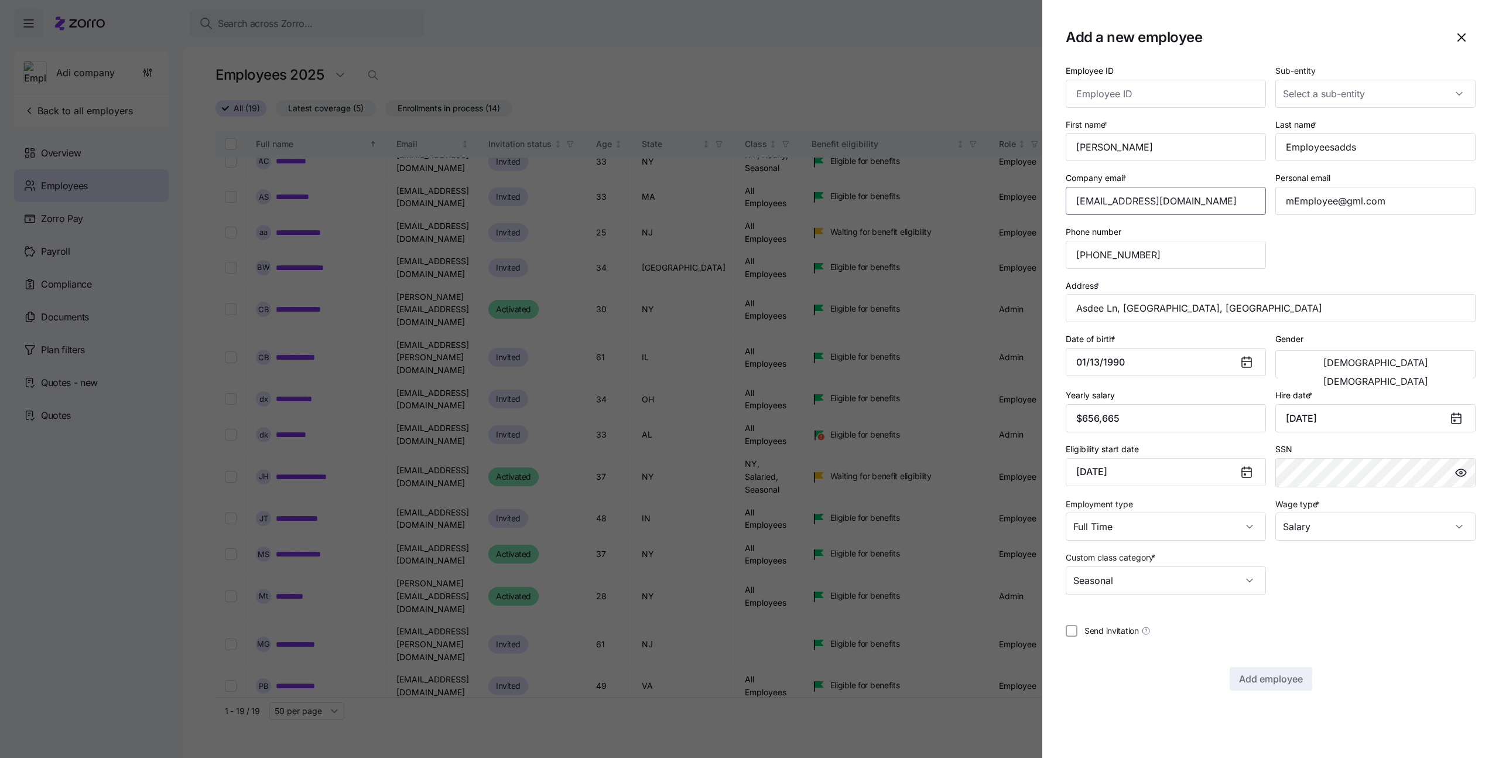
click at [1130, 200] on input "Company email *" at bounding box center [1166, 201] width 200 height 28
type input "[EMAIL_ADDRESS][DOMAIN_NAME]"
click at [1150, 159] on input "First name *" at bounding box center [1166, 147] width 200 height 28
type input "Michaliasdasdasd"
click at [1394, 612] on div at bounding box center [1271, 610] width 410 height 12
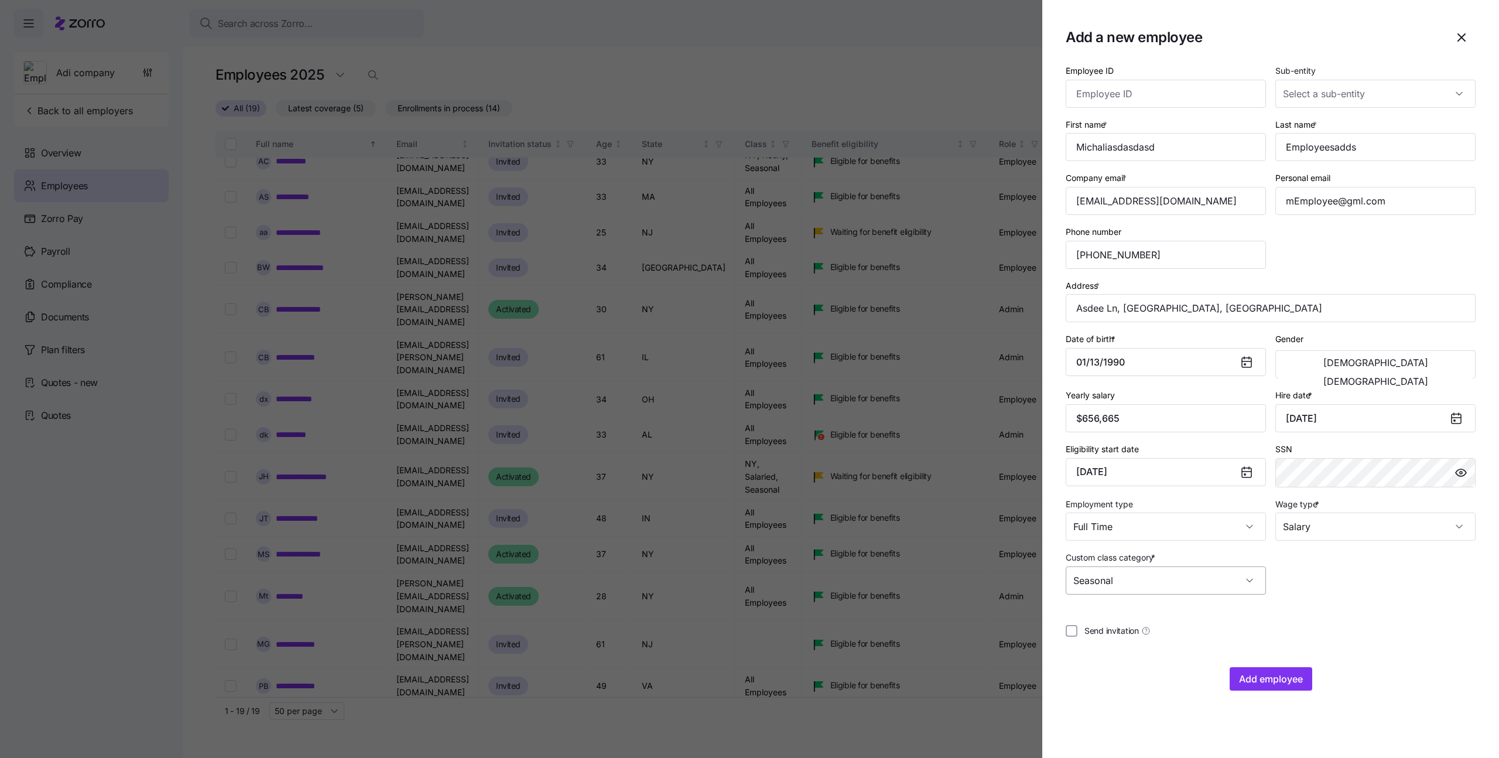
click at [1180, 577] on input "Seasonal" at bounding box center [1166, 580] width 200 height 28
click at [1177, 584] on input "Seasonal" at bounding box center [1166, 580] width 200 height 28
click at [1179, 538] on input "Full Time" at bounding box center [1166, 526] width 200 height 28
click at [1166, 558] on div "Full Time" at bounding box center [1165, 562] width 191 height 25
click at [1346, 598] on div "Employee ID Sub-entity First name * Michaliasdasdasd Last name * Employeesadds …" at bounding box center [1271, 376] width 410 height 627
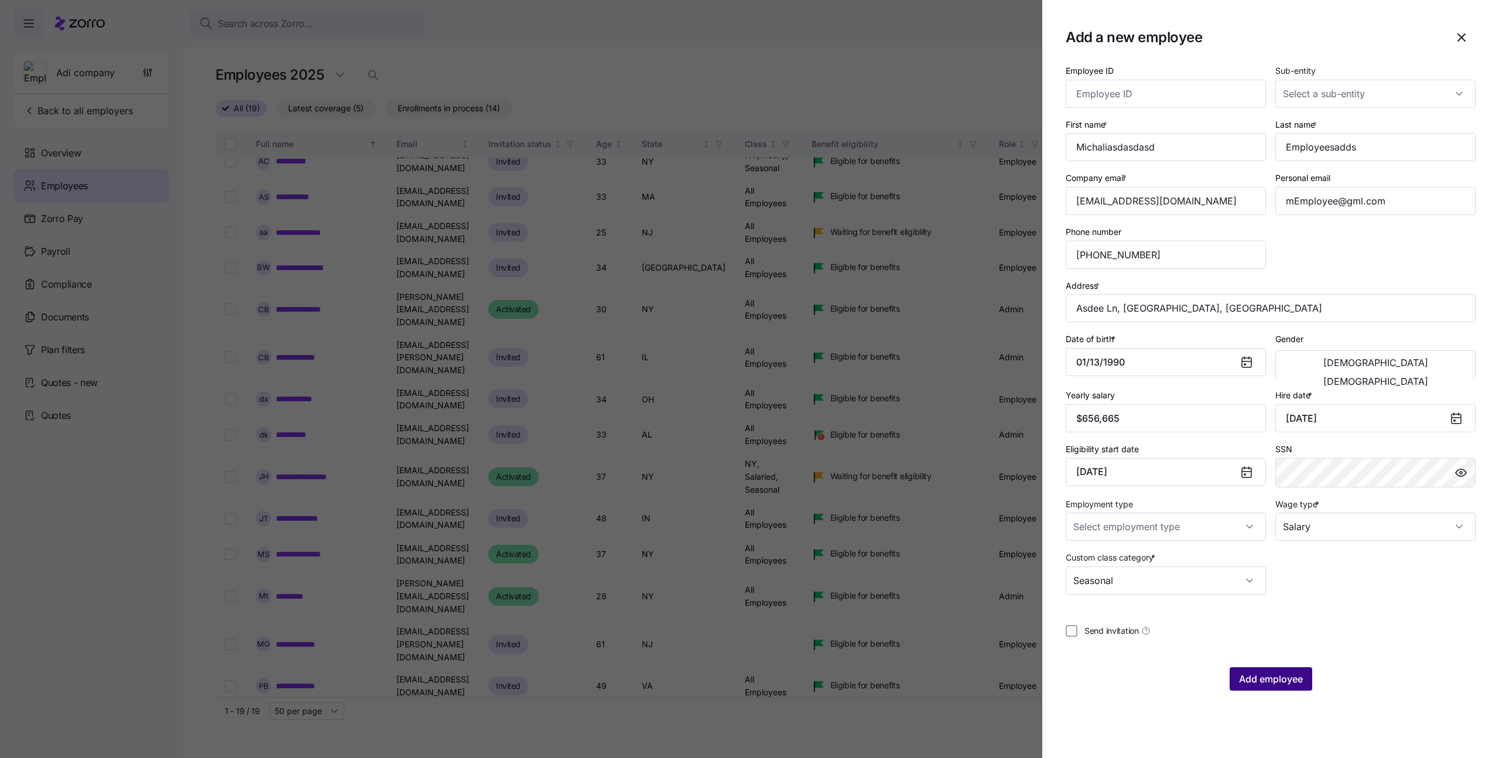
click at [1298, 680] on span "Add employee" at bounding box center [1271, 679] width 64 height 14
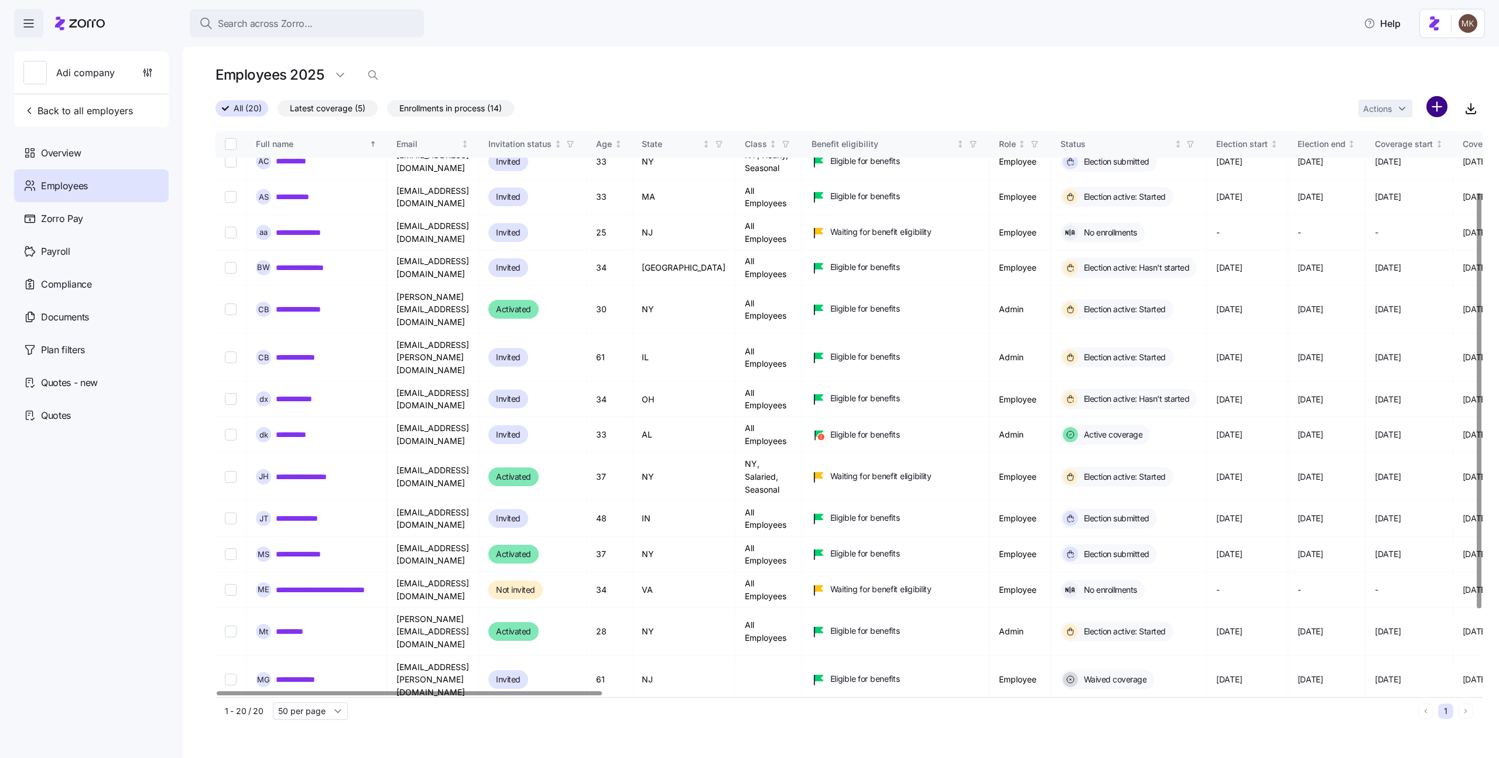
click at [1440, 102] on html "Search across Zorro... Help Adi company Back to all employers Overview Employee…" at bounding box center [749, 375] width 1499 height 751
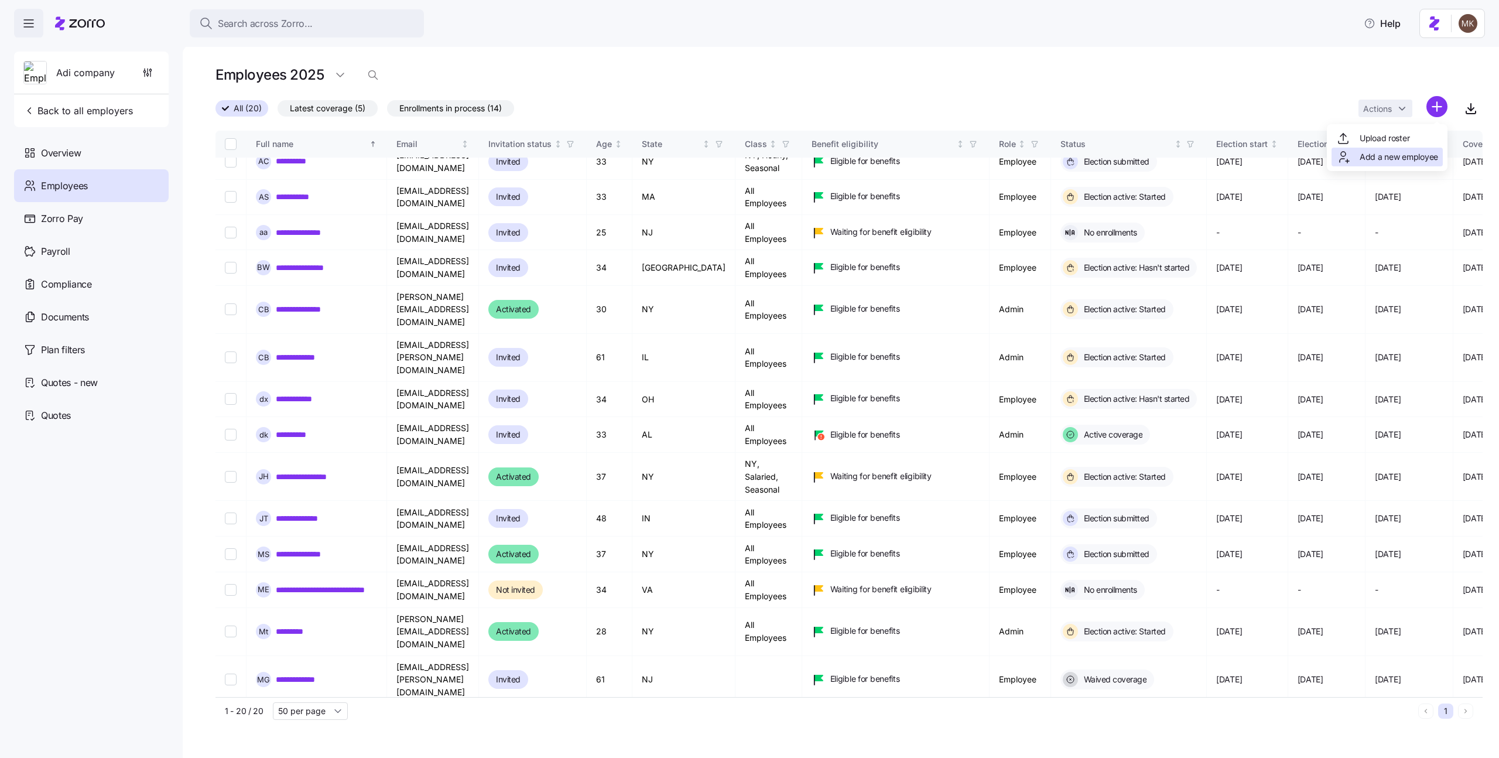
click at [1364, 156] on span "Add a new employee" at bounding box center [1399, 157] width 78 height 12
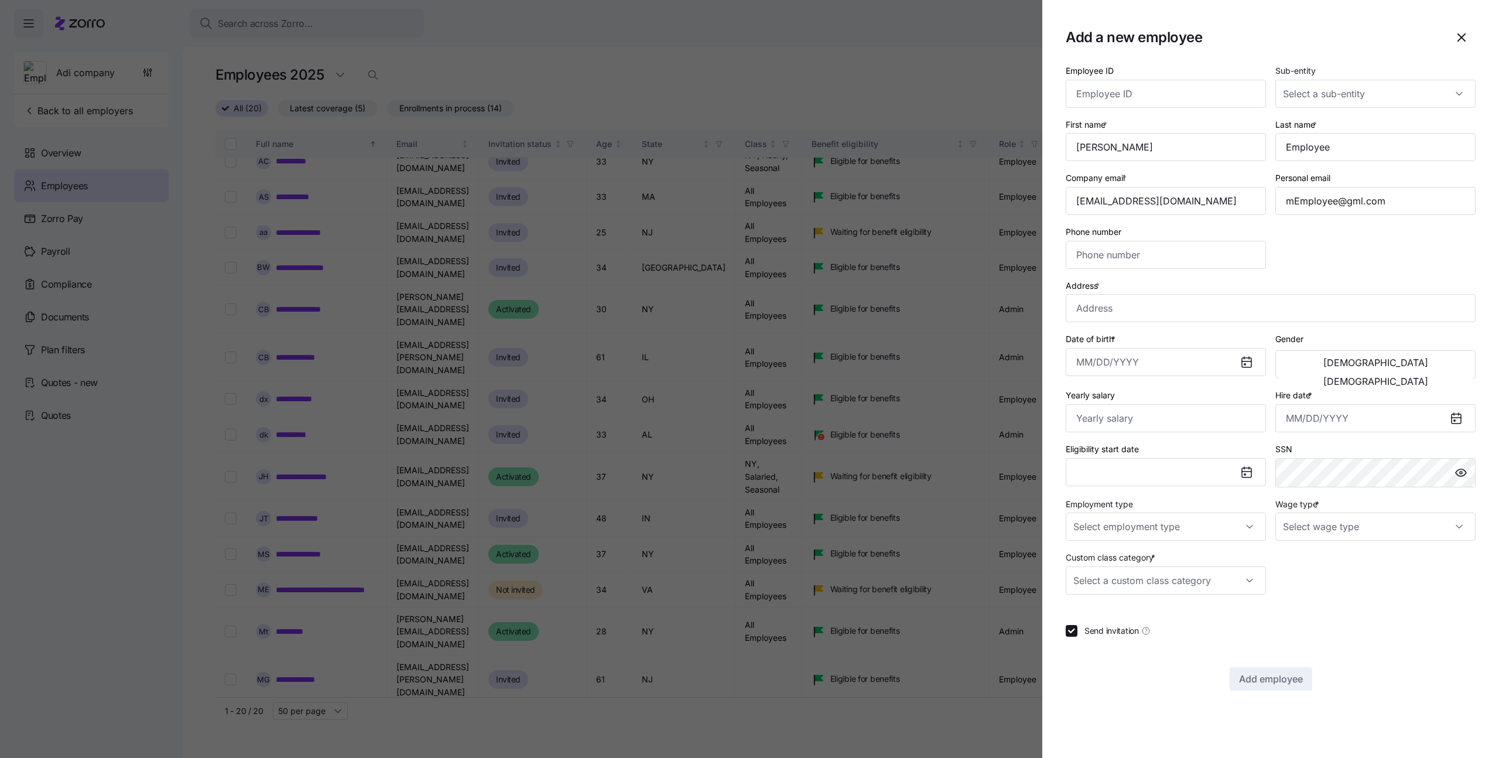
type input "[PHONE_NUMBER]"
type input "$656,665"
type input "Full Time"
type input "Salary"
checkbox input "false"
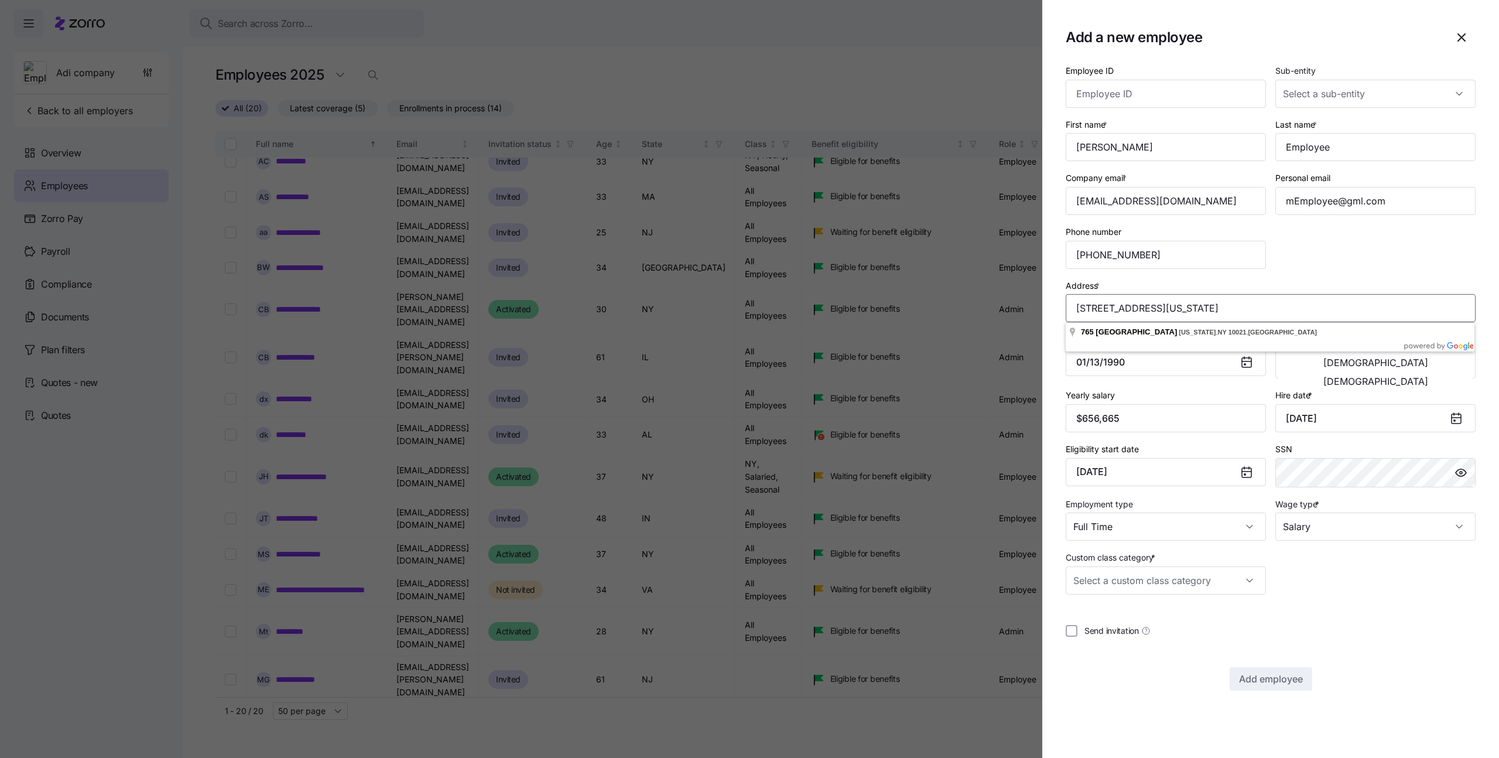
drag, startPoint x: 1308, startPoint y: 312, endPoint x: 1058, endPoint y: 314, distance: 250.6
click at [1058, 314] on section "Add a new employee Employee ID Sub-entity First name * Last name * Company emai…" at bounding box center [1270, 379] width 457 height 758
paste input "[STREET_ADDRESS][PERSON_NAME]"
type input "[STREET_ADDRESS][PERSON_NAME]"
click at [1349, 148] on input "Last name *" at bounding box center [1375, 147] width 200 height 28
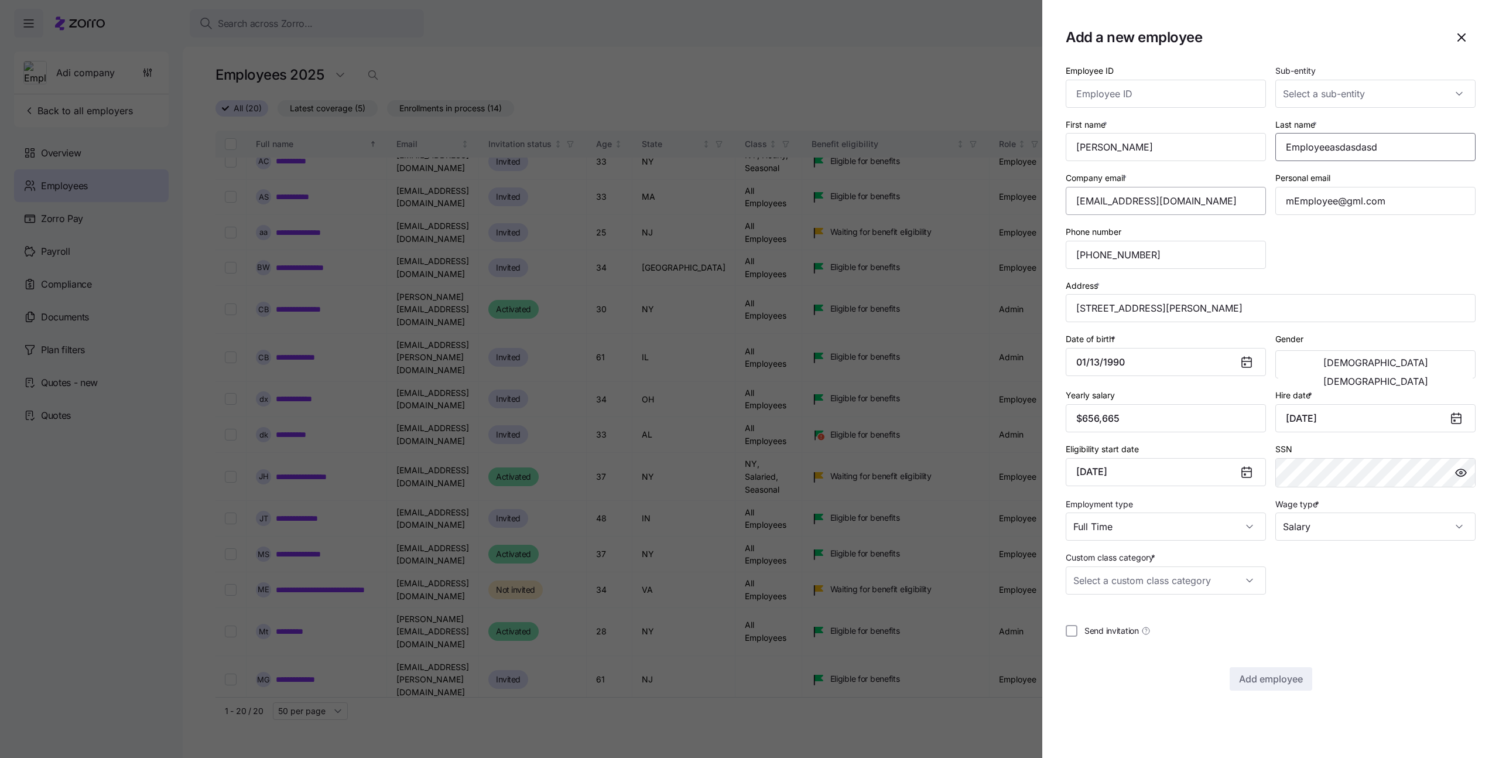
type input "Employeeasdasdasd"
click at [1128, 203] on input "Company email *" at bounding box center [1166, 201] width 200 height 28
type input "[EMAIL_ADDRESS][DOMAIN_NAME]"
click at [1212, 574] on input "Custom class category *" at bounding box center [1166, 580] width 200 height 28
drag, startPoint x: 1165, startPoint y: 617, endPoint x: 1121, endPoint y: 540, distance: 89.2
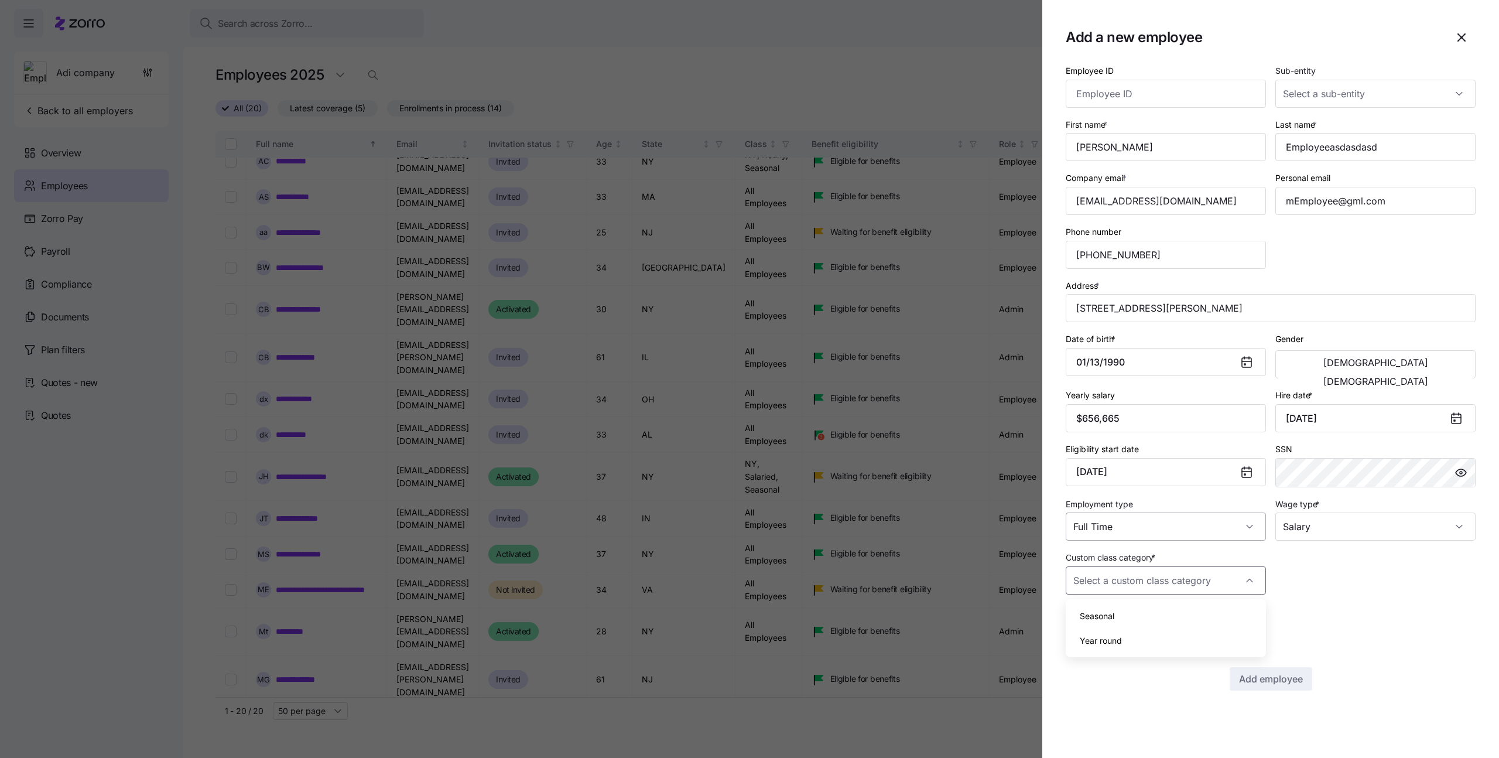
click at [1165, 617] on div "Seasonal" at bounding box center [1165, 616] width 191 height 25
type input "Seasonal"
click at [1123, 512] on input "Full Time" at bounding box center [1166, 526] width 200 height 28
click at [1117, 560] on div "Full Time" at bounding box center [1165, 562] width 191 height 25
click at [1344, 597] on div "Employee ID Sub-entity First name * Last name * Employeeasdasdasd Company email…" at bounding box center [1271, 376] width 410 height 627
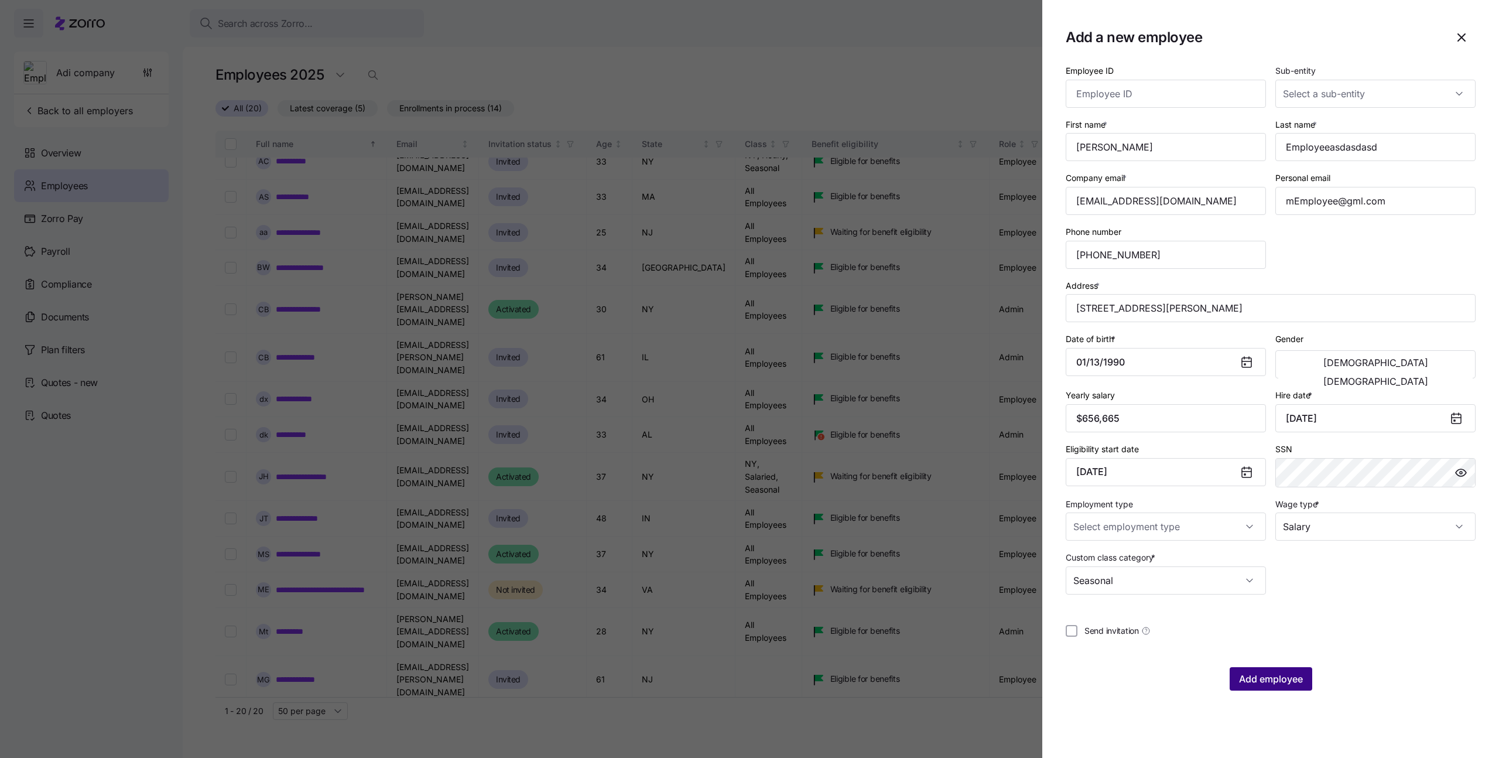
click at [1286, 669] on button "Add employee" at bounding box center [1271, 678] width 83 height 23
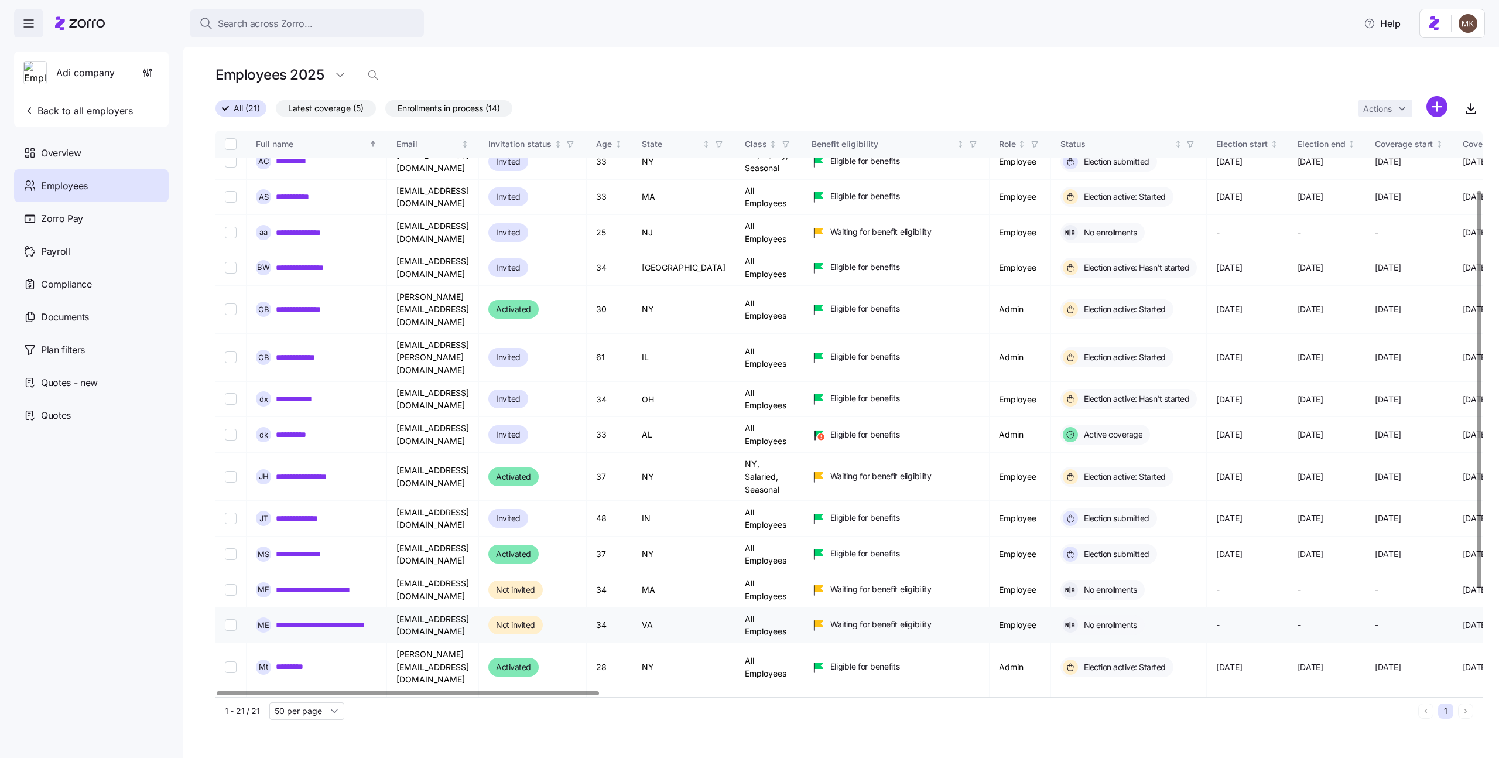
click at [235, 619] on input "Select record 15" at bounding box center [231, 625] width 12 height 12
checkbox input "true"
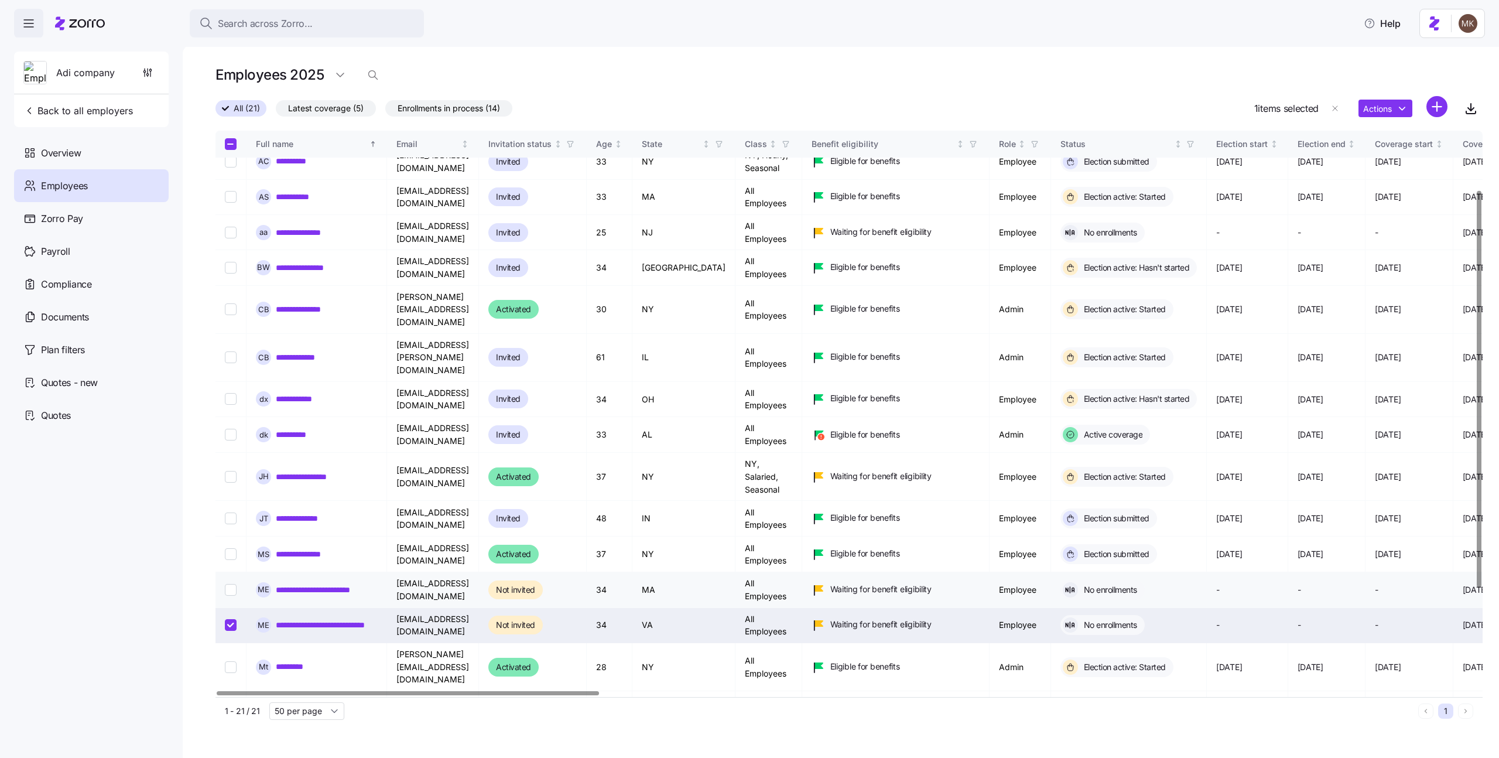
click at [230, 584] on input "Select record 14" at bounding box center [231, 590] width 12 height 12
checkbox input "true"
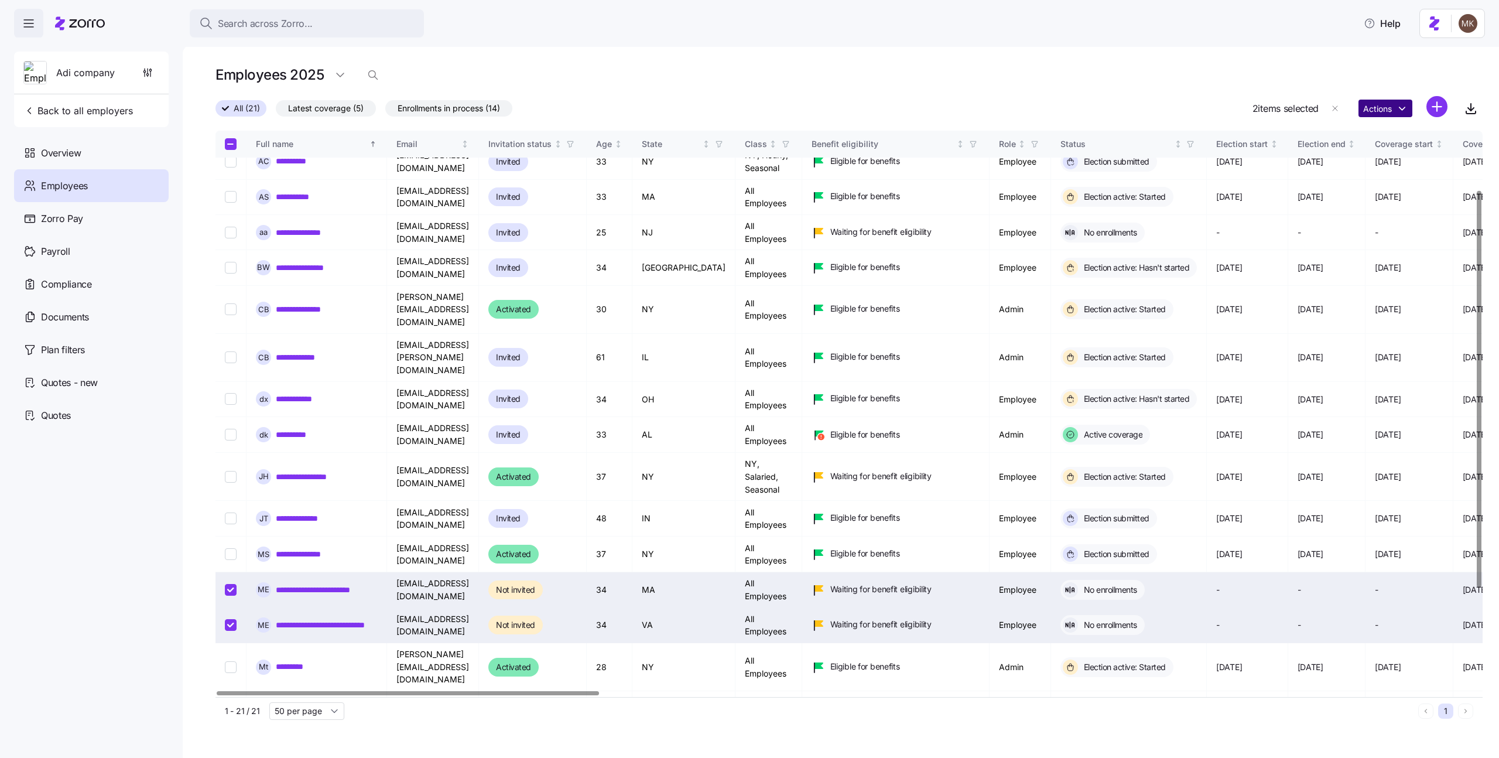
click at [1389, 114] on html "Search across Zorro... Help Adi company Back to all employers Overview Employee…" at bounding box center [749, 375] width 1499 height 751
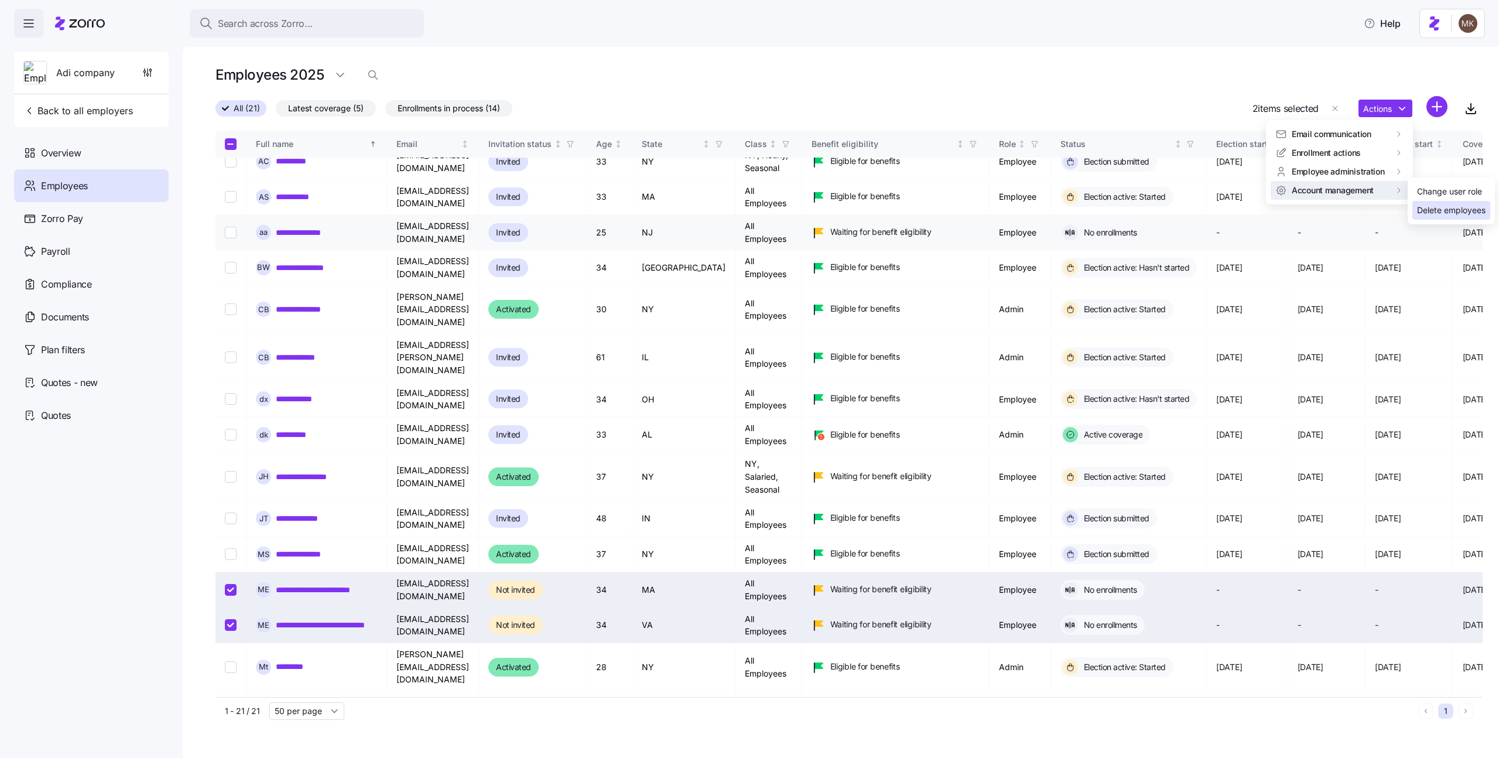
click at [1424, 207] on div "Delete employees" at bounding box center [1451, 210] width 69 height 13
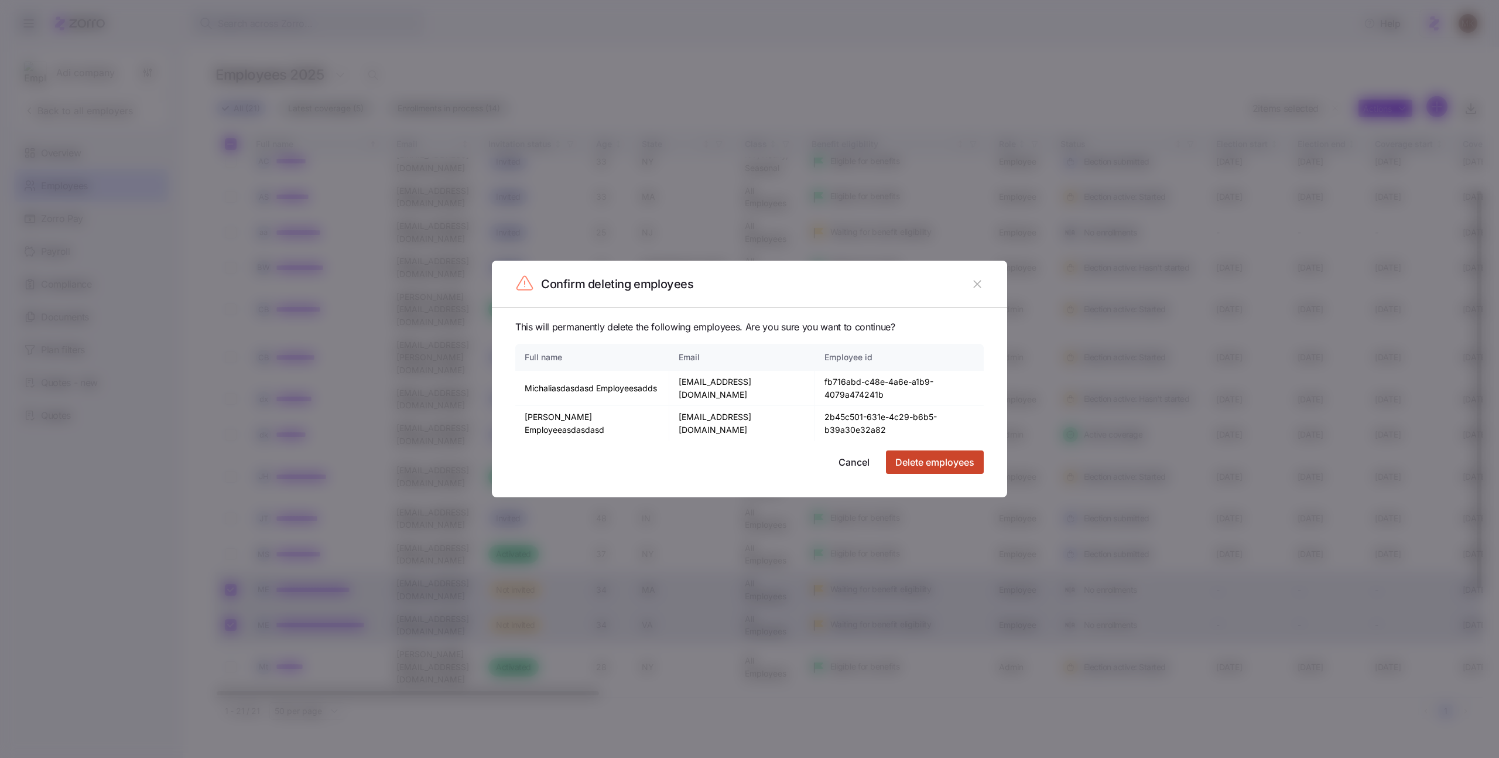
click at [911, 464] on span "Delete employees" at bounding box center [934, 462] width 79 height 14
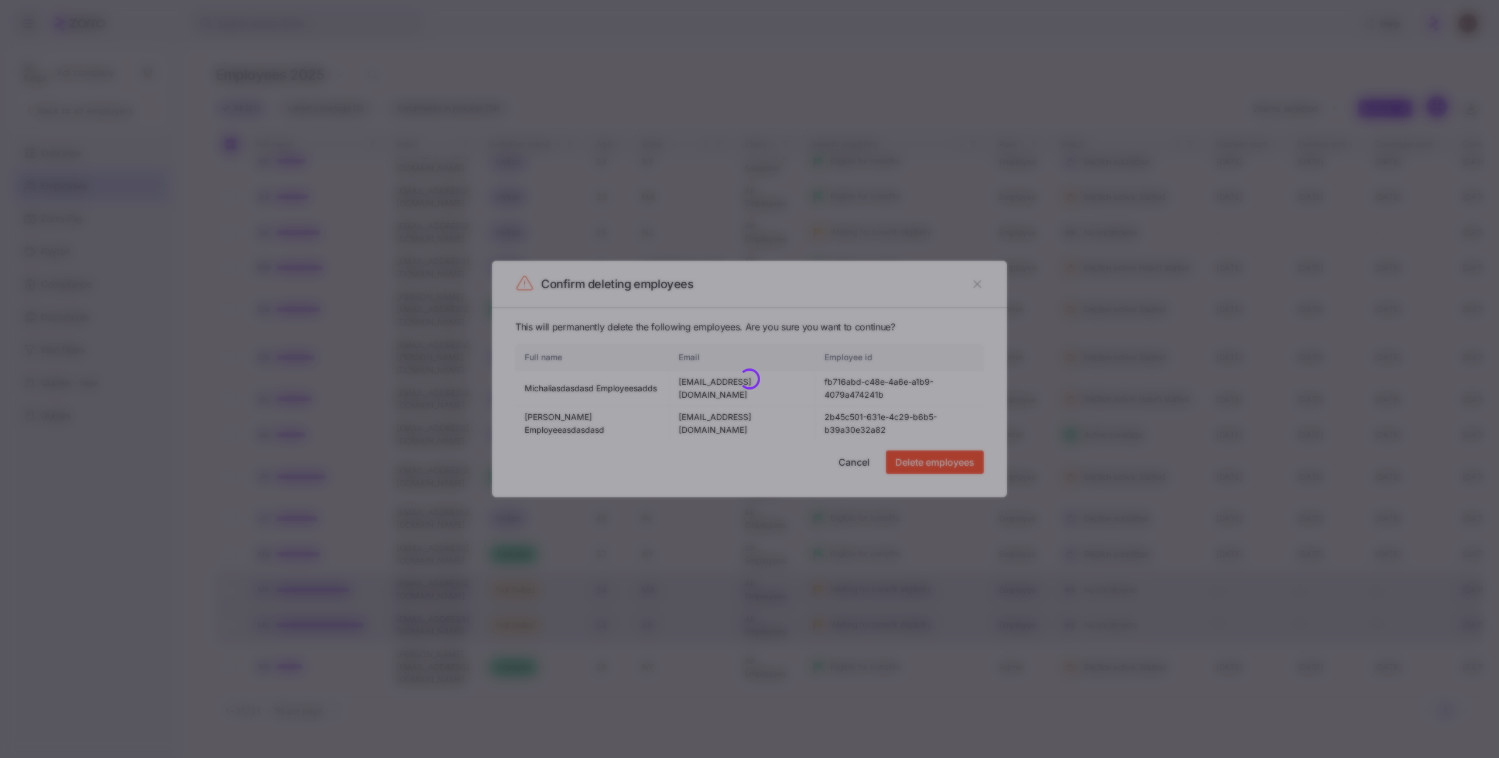
checkbox input "false"
